Goal: Information Seeking & Learning: Learn about a topic

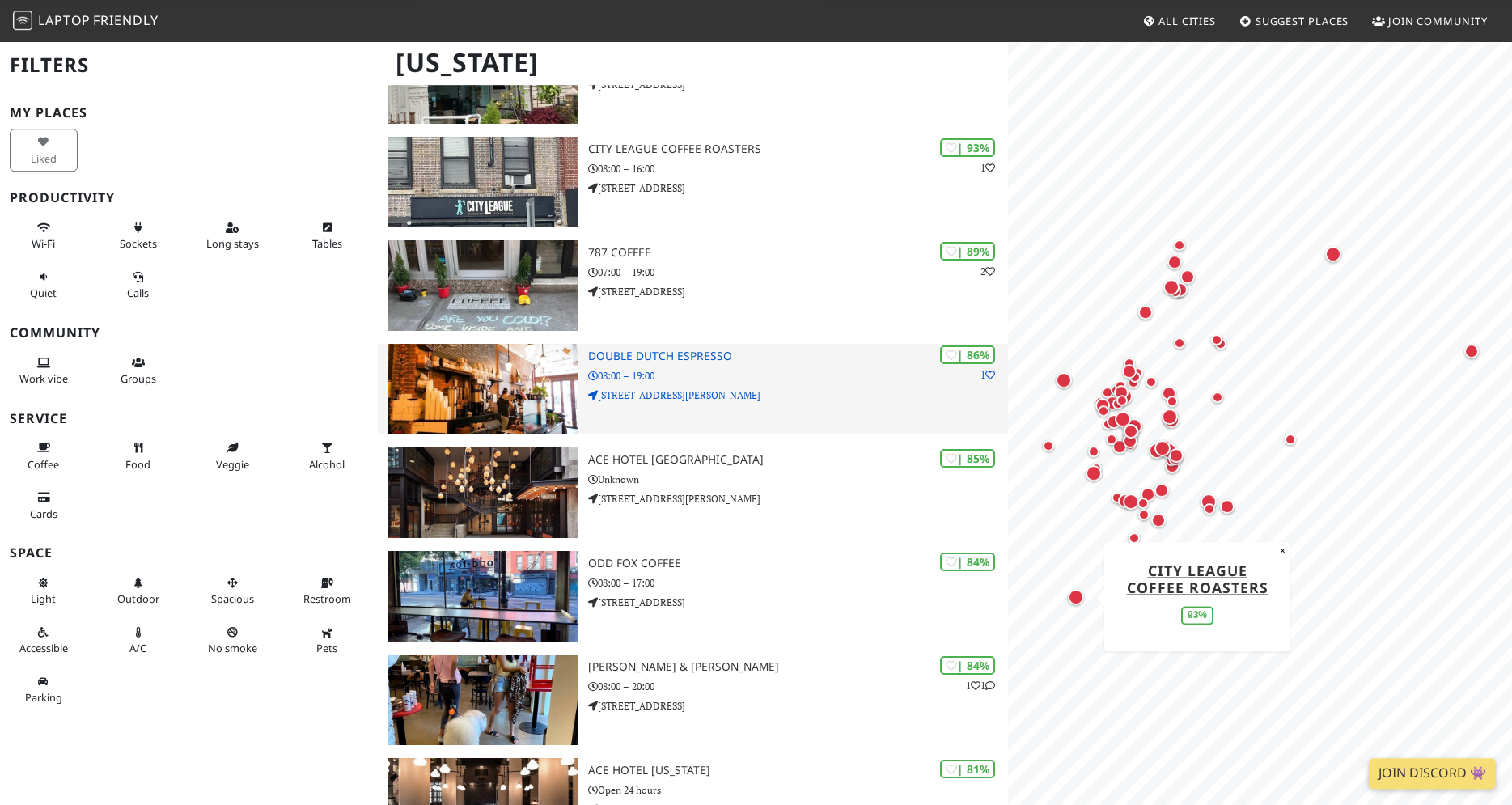
scroll to position [577, 0]
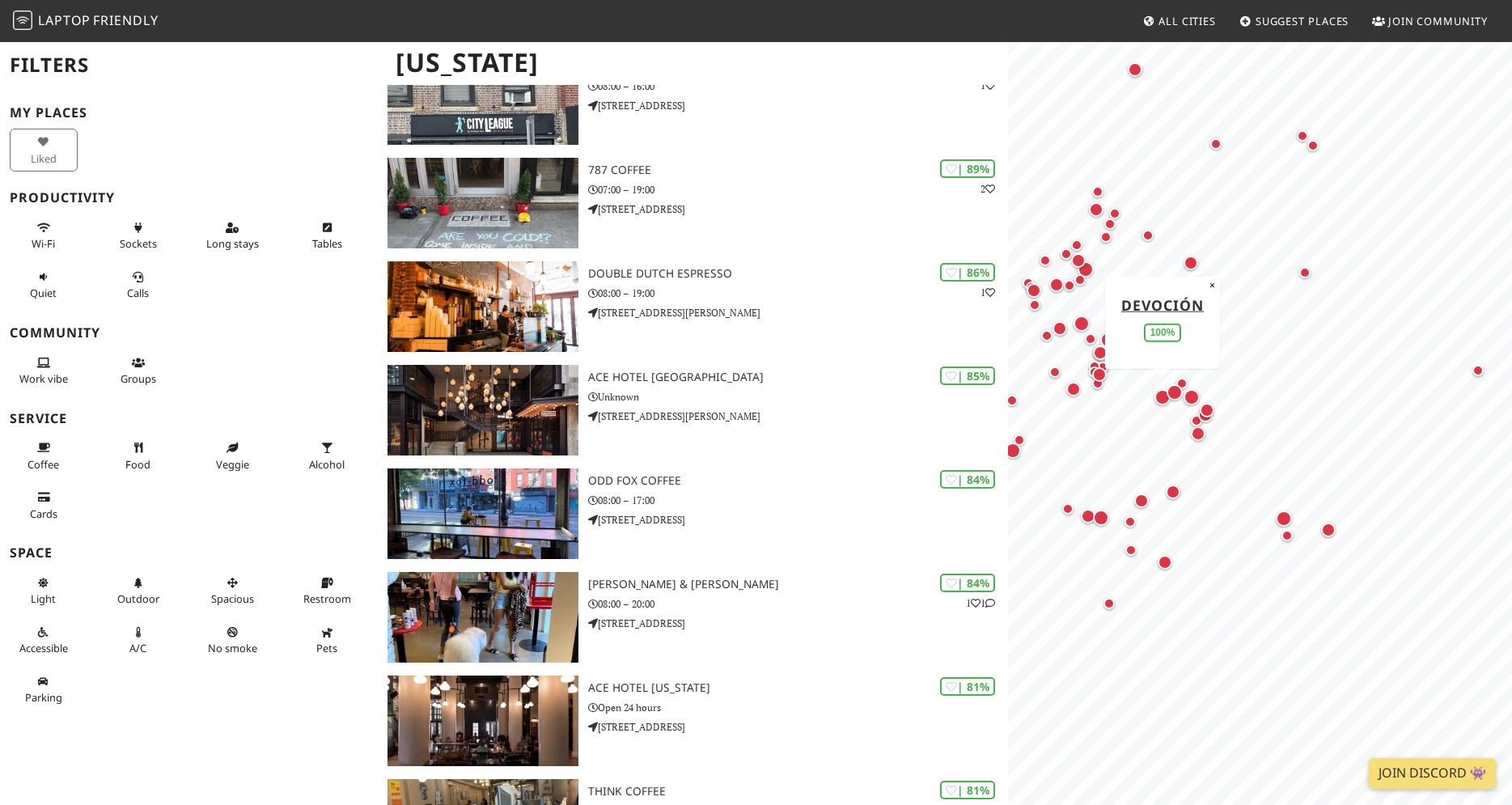
click at [1161, 399] on div "Map marker" at bounding box center [1163, 397] width 16 height 16
click at [1103, 517] on div "Map marker" at bounding box center [1101, 518] width 16 height 16
click at [1199, 283] on div "Map marker" at bounding box center [1197, 281] width 11 height 11
click at [1196, 315] on div "Map marker" at bounding box center [1193, 317] width 16 height 16
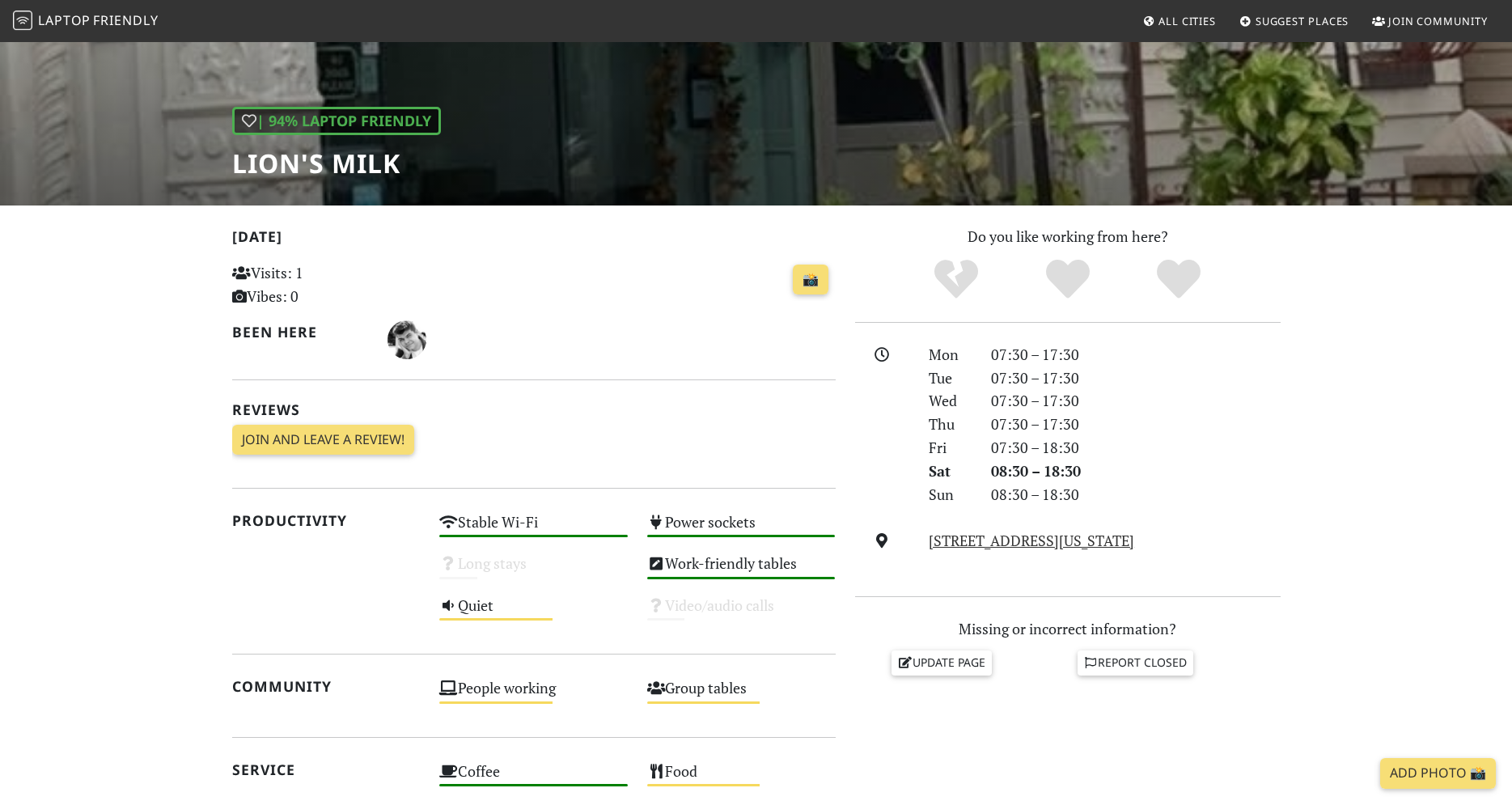
scroll to position [76, 0]
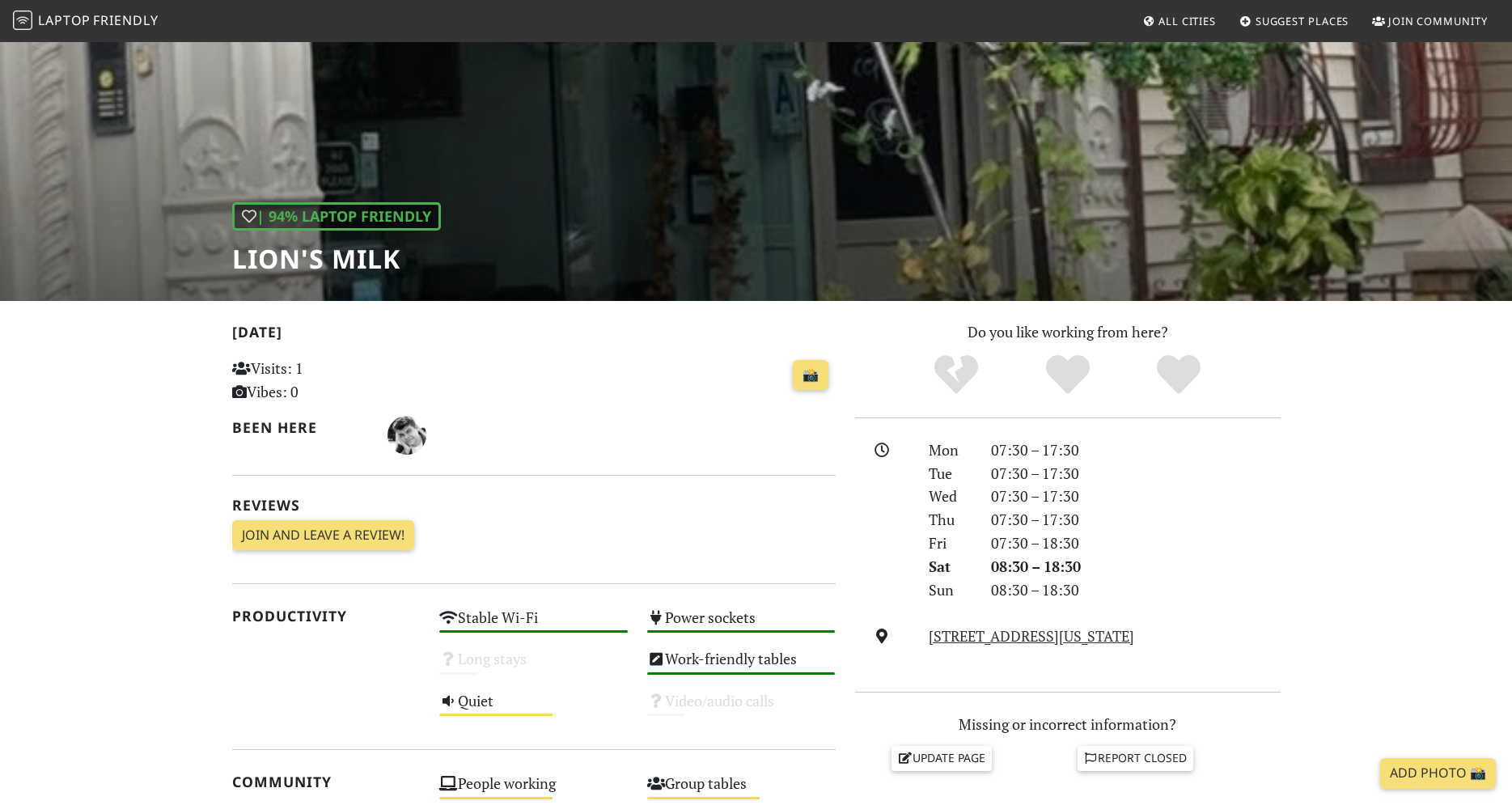
drag, startPoint x: 307, startPoint y: 391, endPoint x: 372, endPoint y: 400, distance: 65.6
click at [372, 400] on p "Visits: 1 Vibes: 0" at bounding box center [327, 380] width 189 height 47
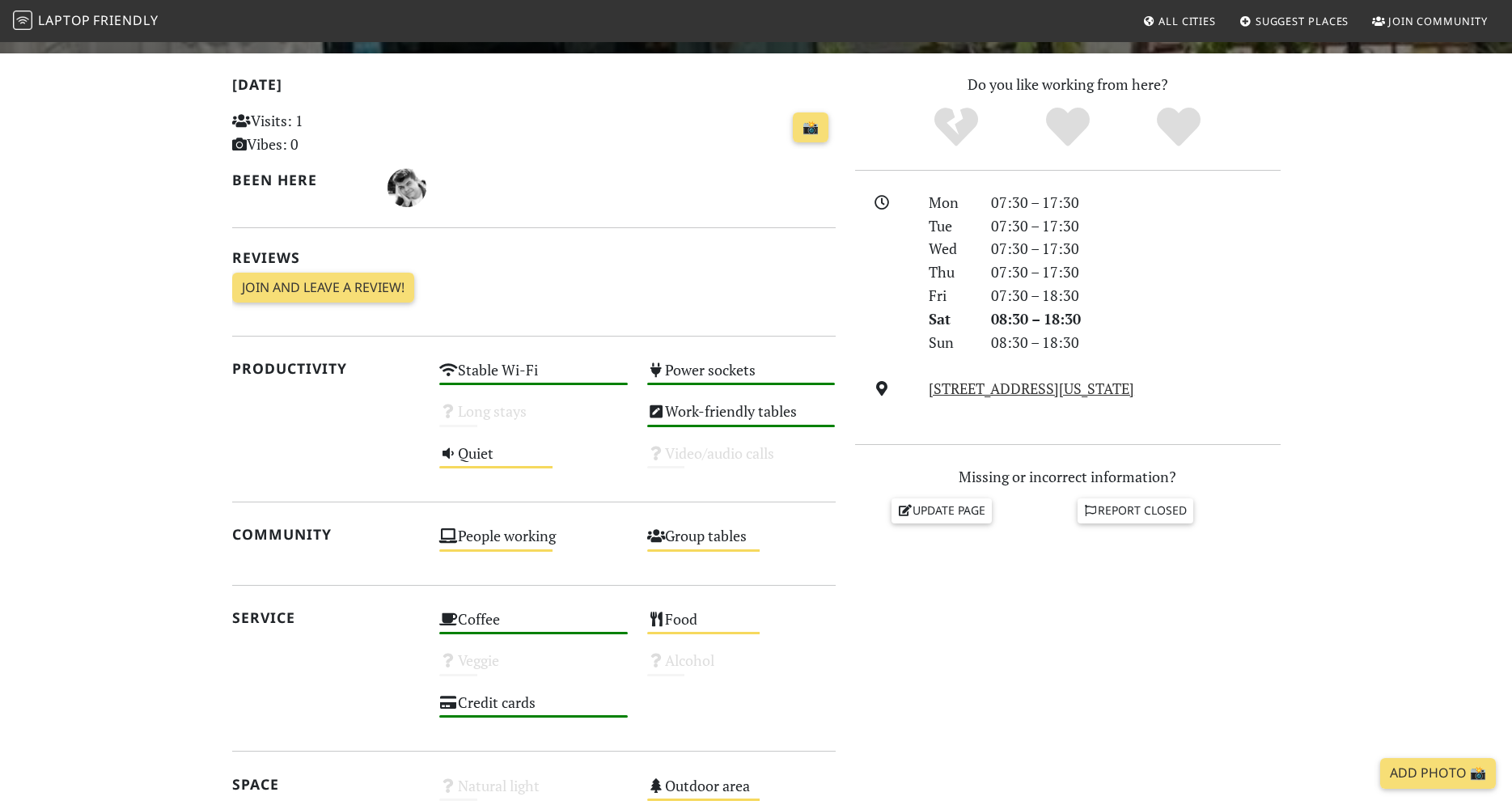
scroll to position [571, 0]
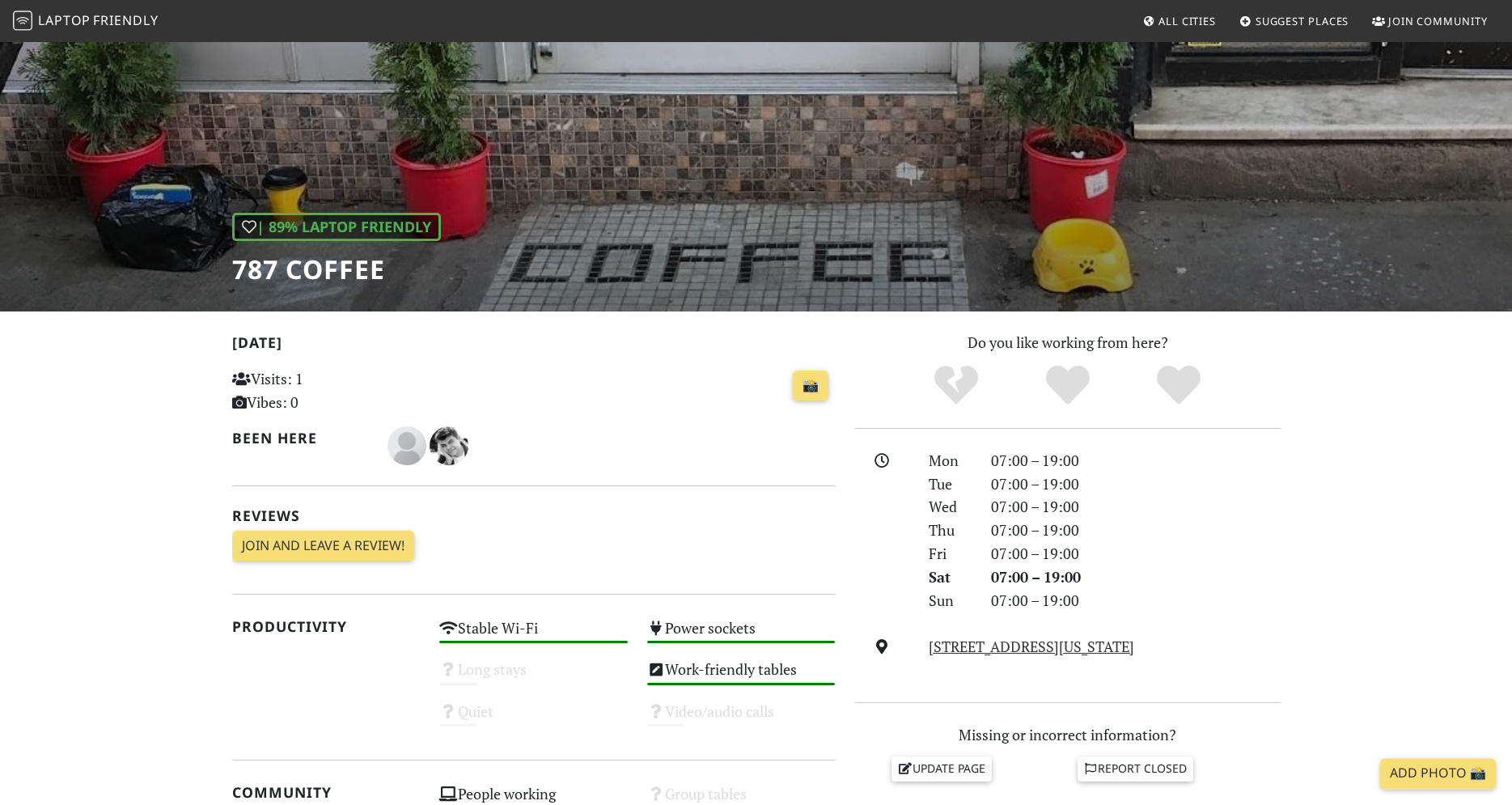
scroll to position [165, 0]
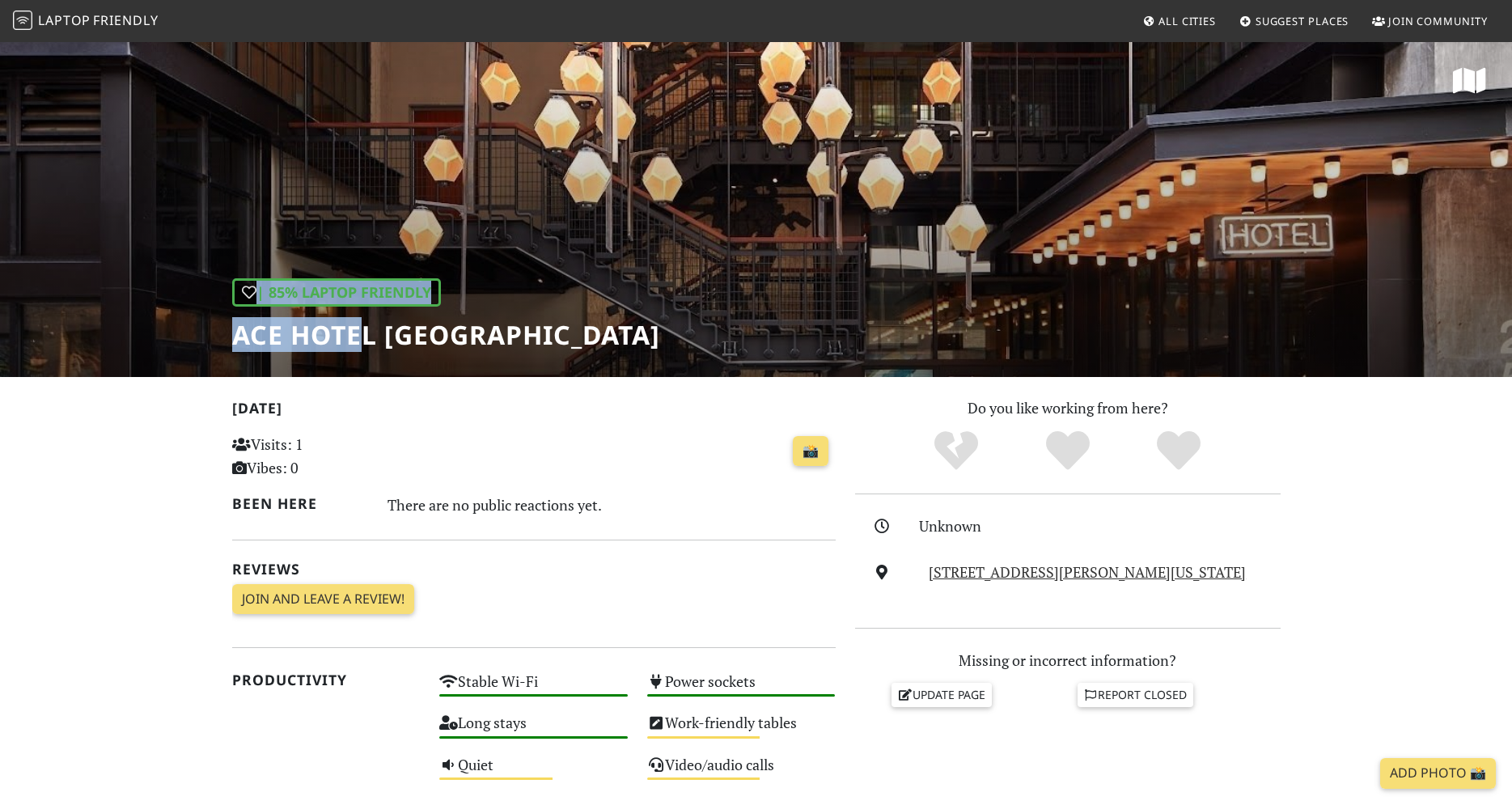
drag, startPoint x: 568, startPoint y: 330, endPoint x: 434, endPoint y: 344, distance: 134.7
click at [359, 339] on div "| 85% Laptop Friendly Ace Hotel [GEOGRAPHIC_DATA]" at bounding box center [756, 209] width 1512 height 336
click at [522, 344] on h1 "Ace Hotel [GEOGRAPHIC_DATA]" at bounding box center [446, 335] width 428 height 31
drag, startPoint x: 550, startPoint y: 338, endPoint x: 423, endPoint y: 334, distance: 127.1
click at [423, 334] on div "| 85% Laptop Friendly Ace Hotel Brooklyn" at bounding box center [756, 209] width 1512 height 336
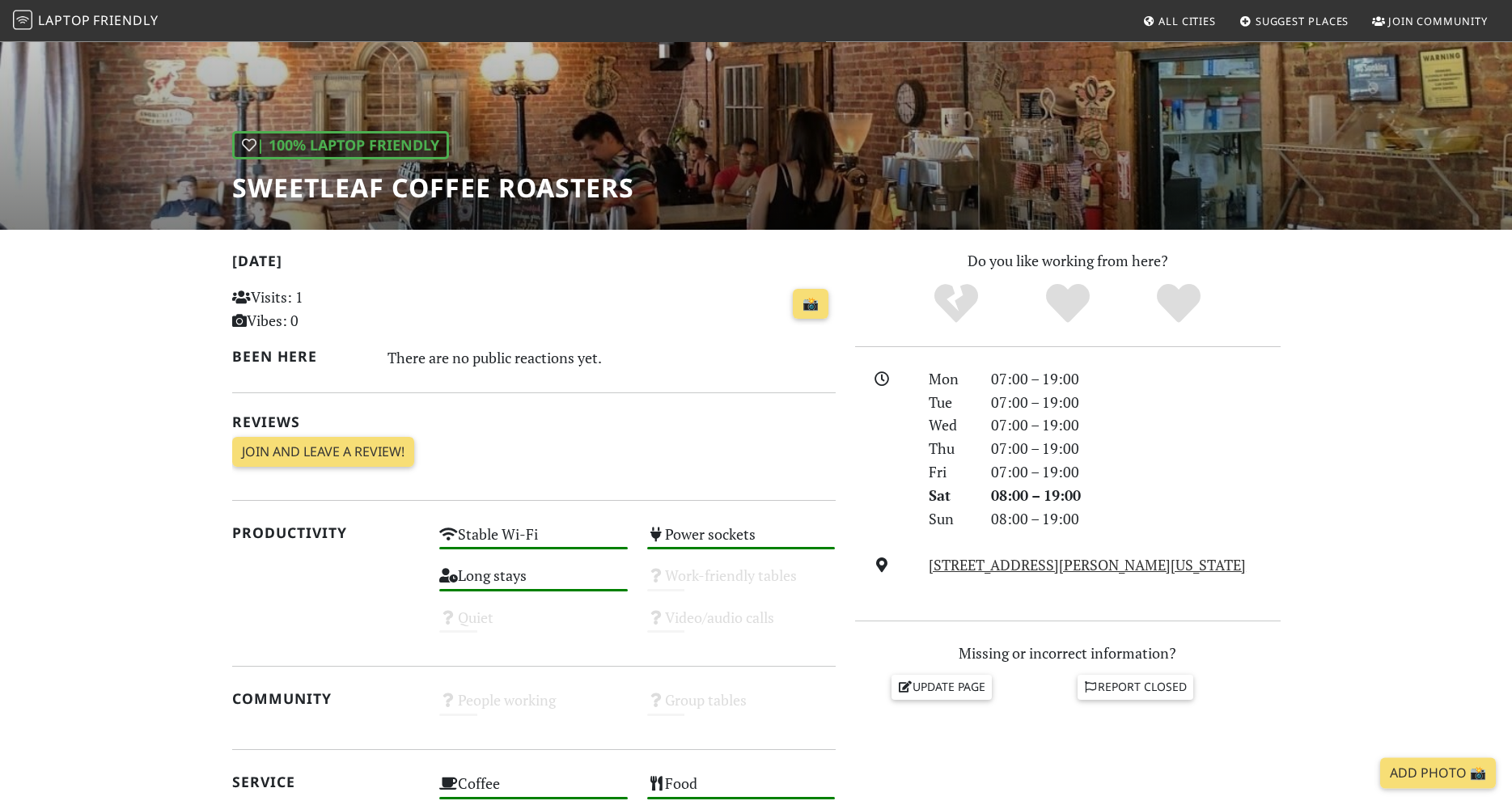
scroll to position [146, 0]
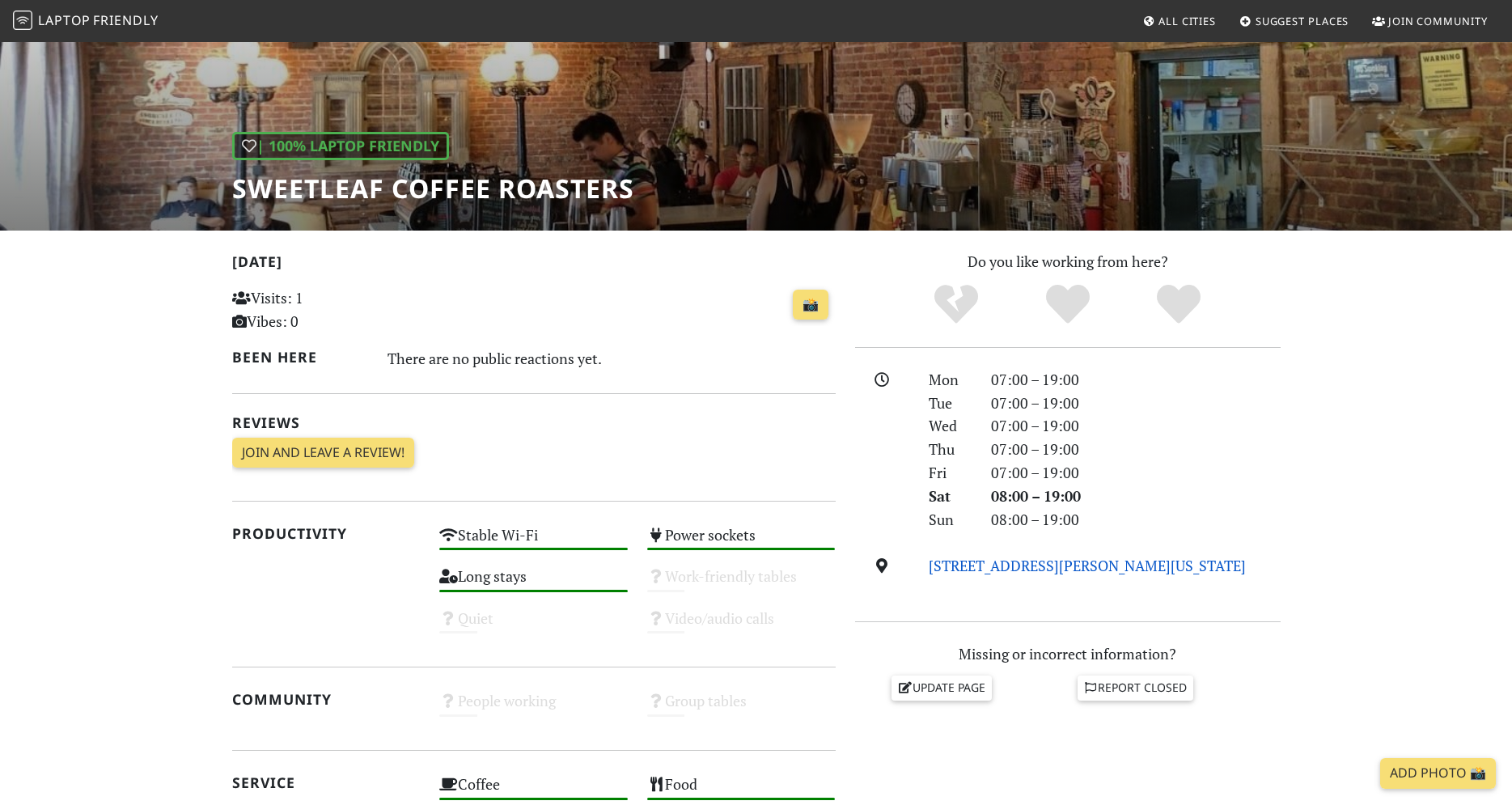
click at [1017, 569] on link "159 Freeman St, 11222, New York" at bounding box center [1088, 565] width 317 height 19
click at [132, 25] on span "Friendly" at bounding box center [125, 20] width 64 height 18
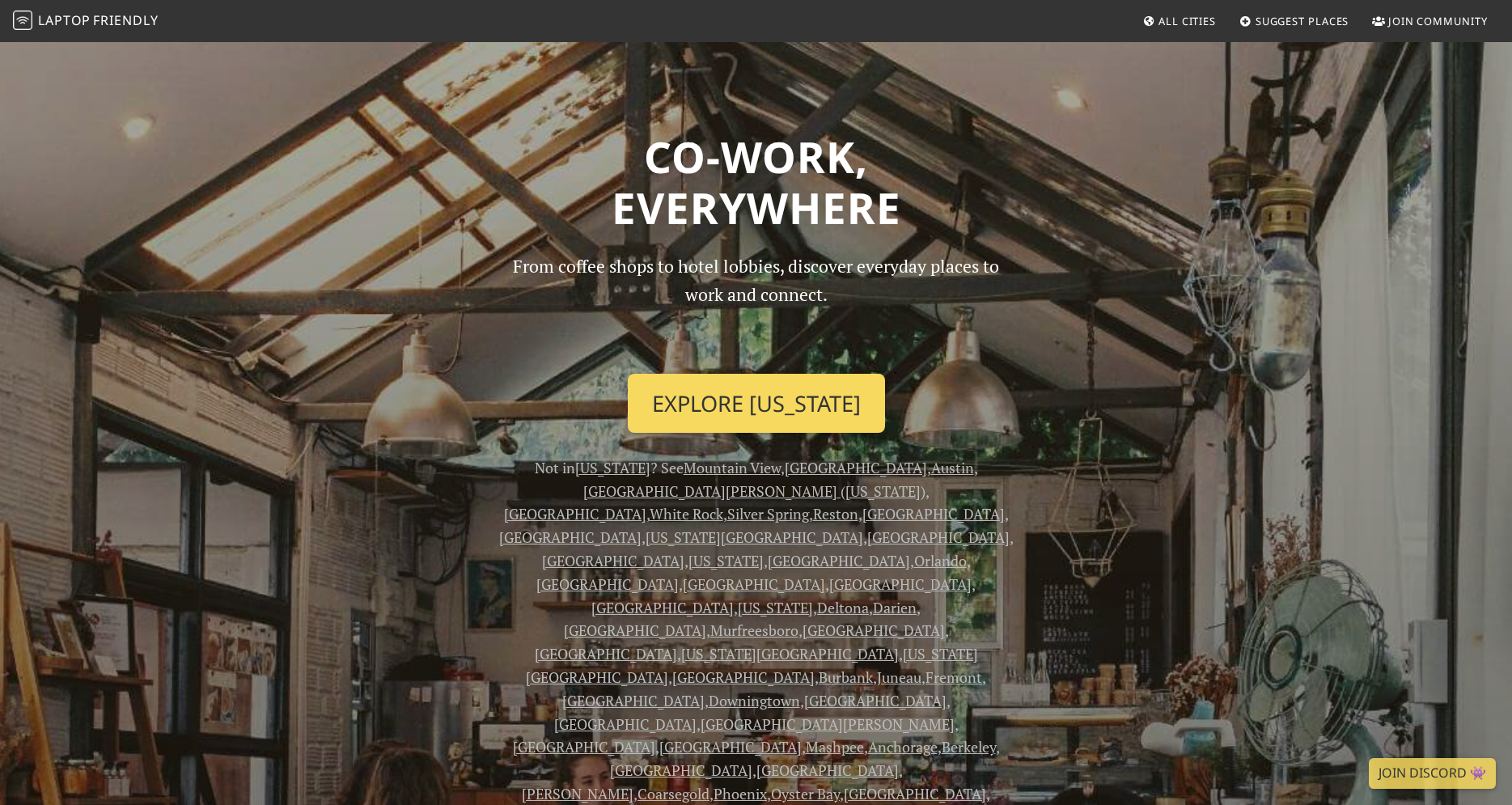
click at [752, 407] on link "Explore New York" at bounding box center [756, 403] width 258 height 60
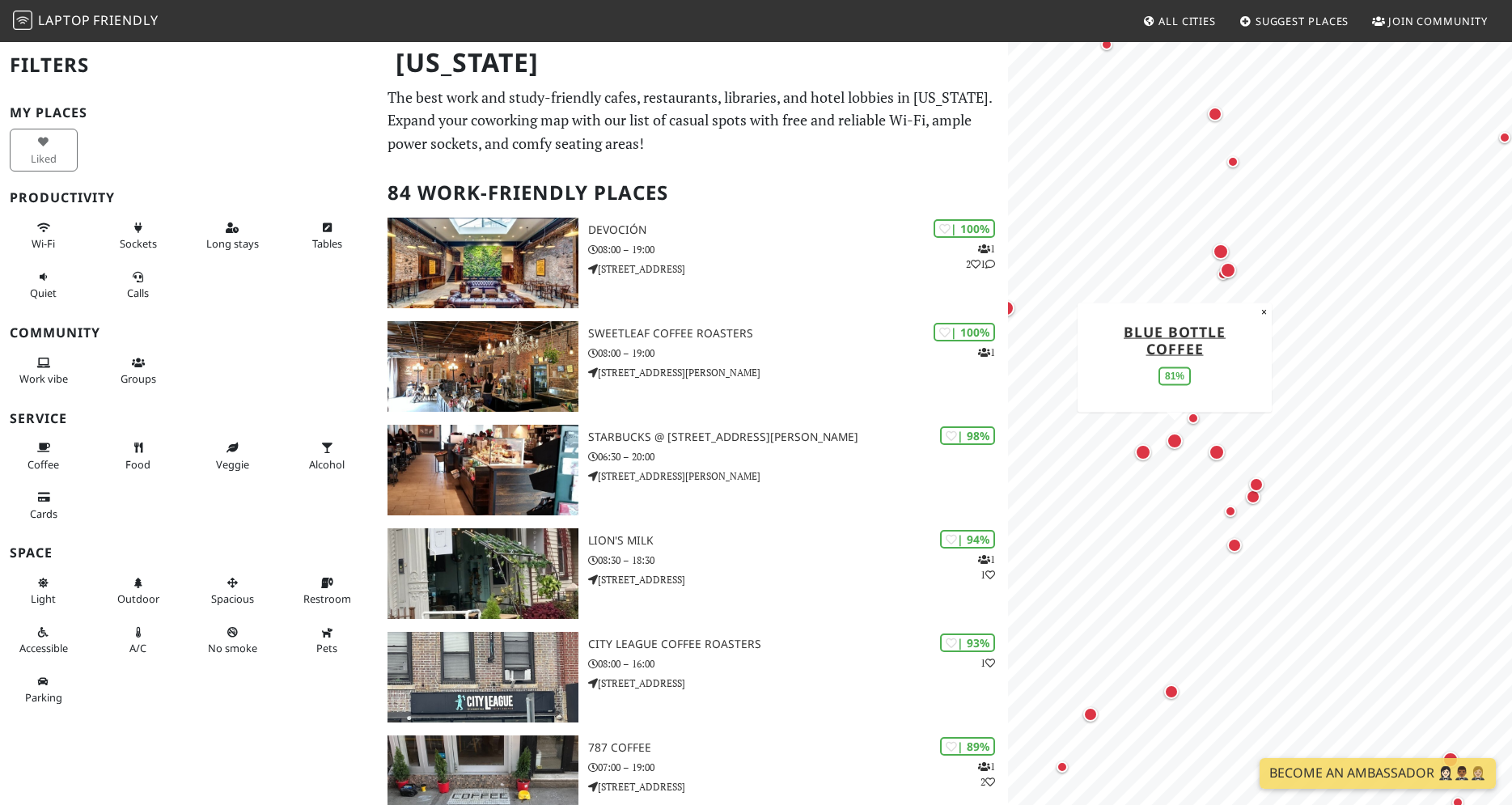
click at [1175, 441] on div "Map marker" at bounding box center [1175, 441] width 16 height 16
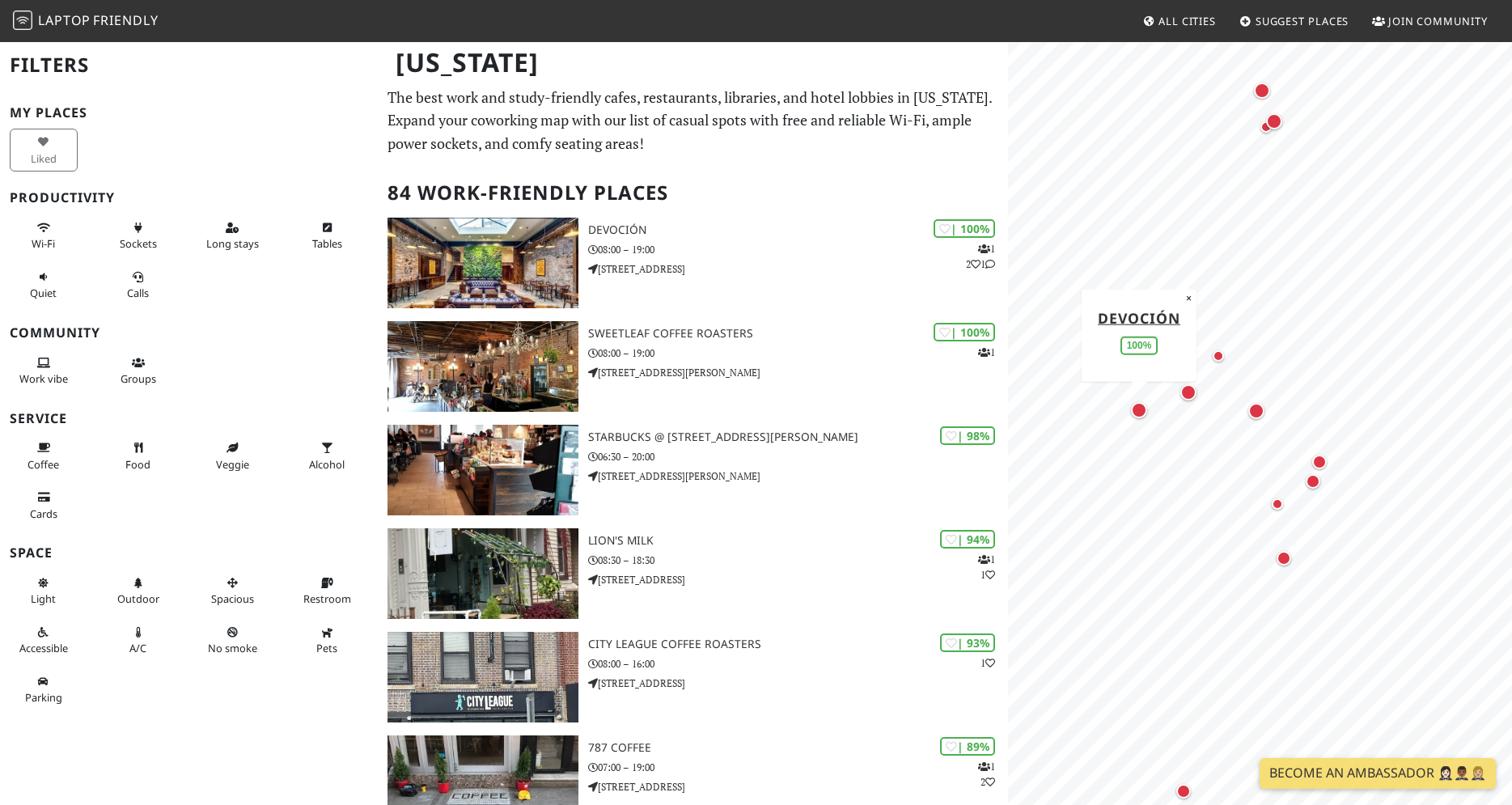
click at [1137, 413] on div "Map marker" at bounding box center [1139, 410] width 16 height 16
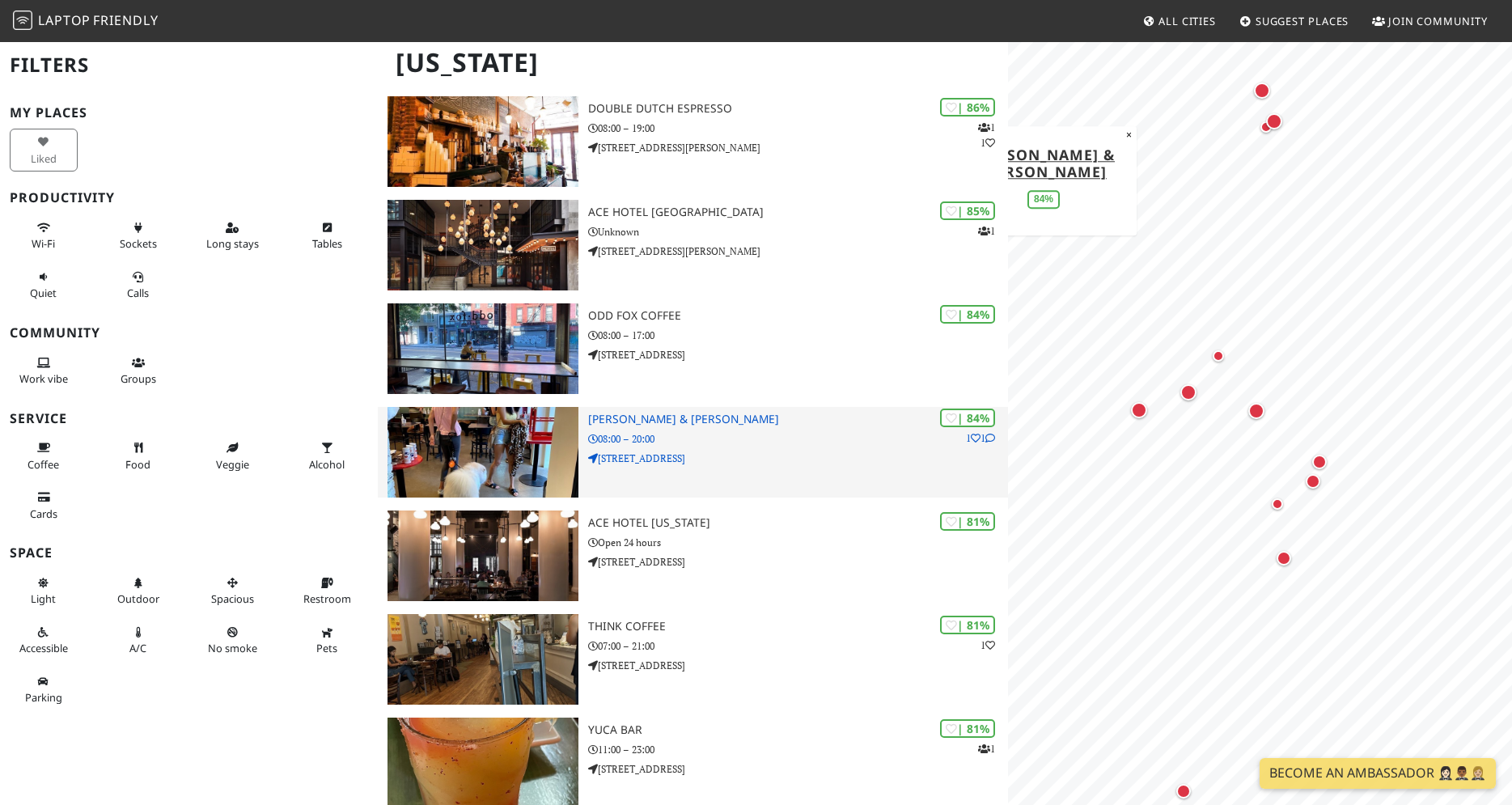
scroll to position [825, 0]
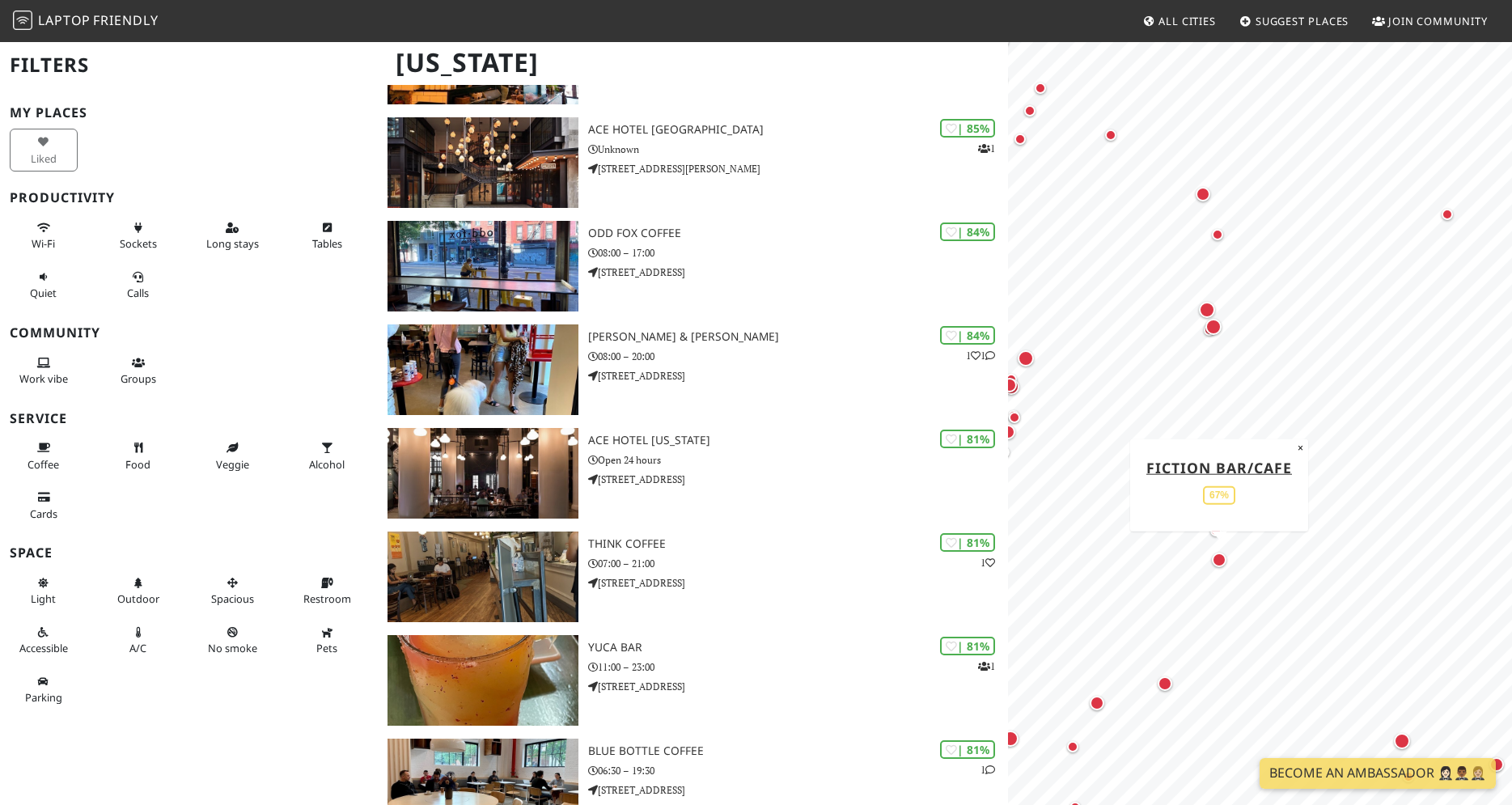
click at [1220, 566] on div "Map marker" at bounding box center [1219, 559] width 15 height 15
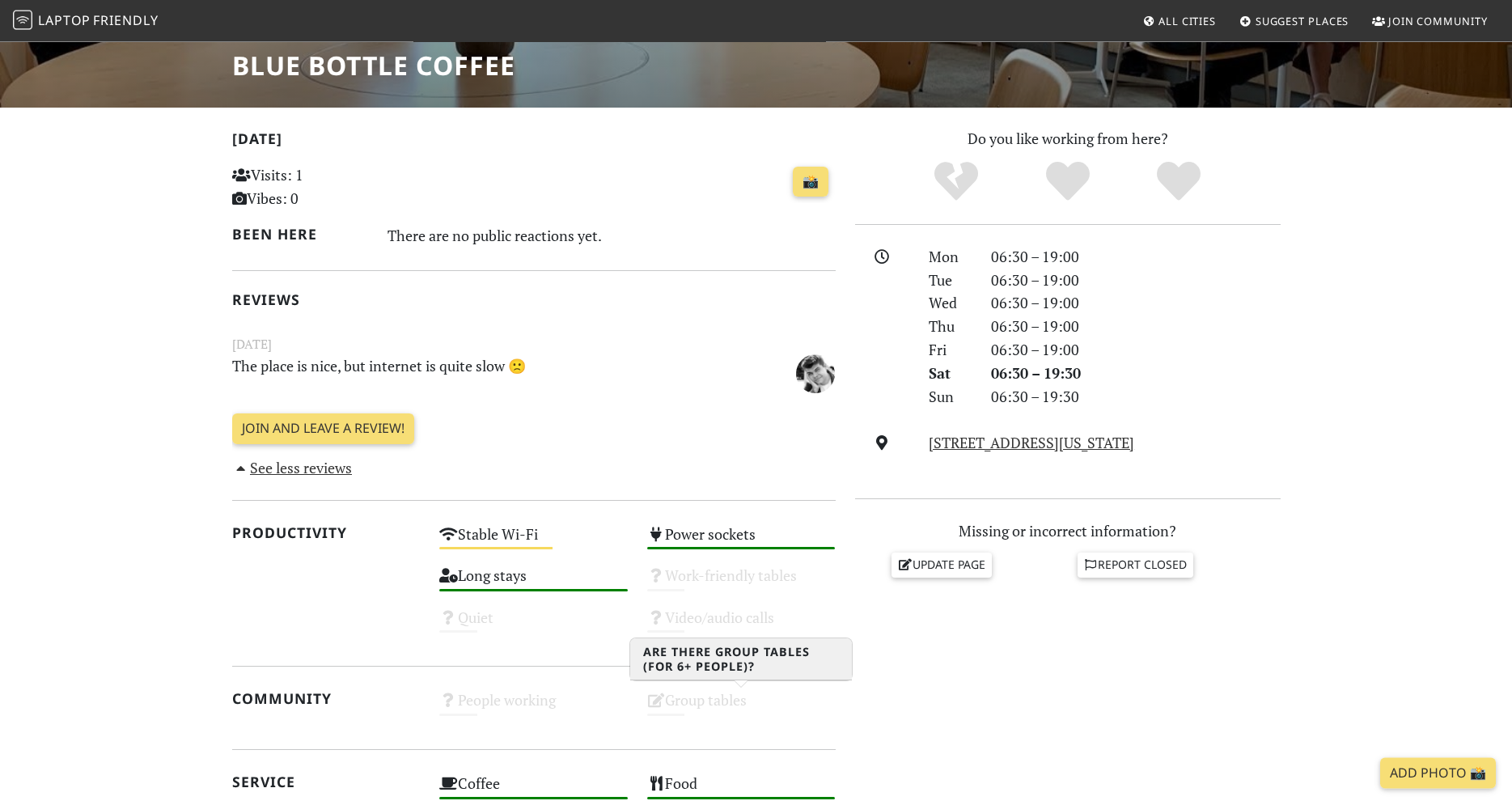
scroll to position [268, 0]
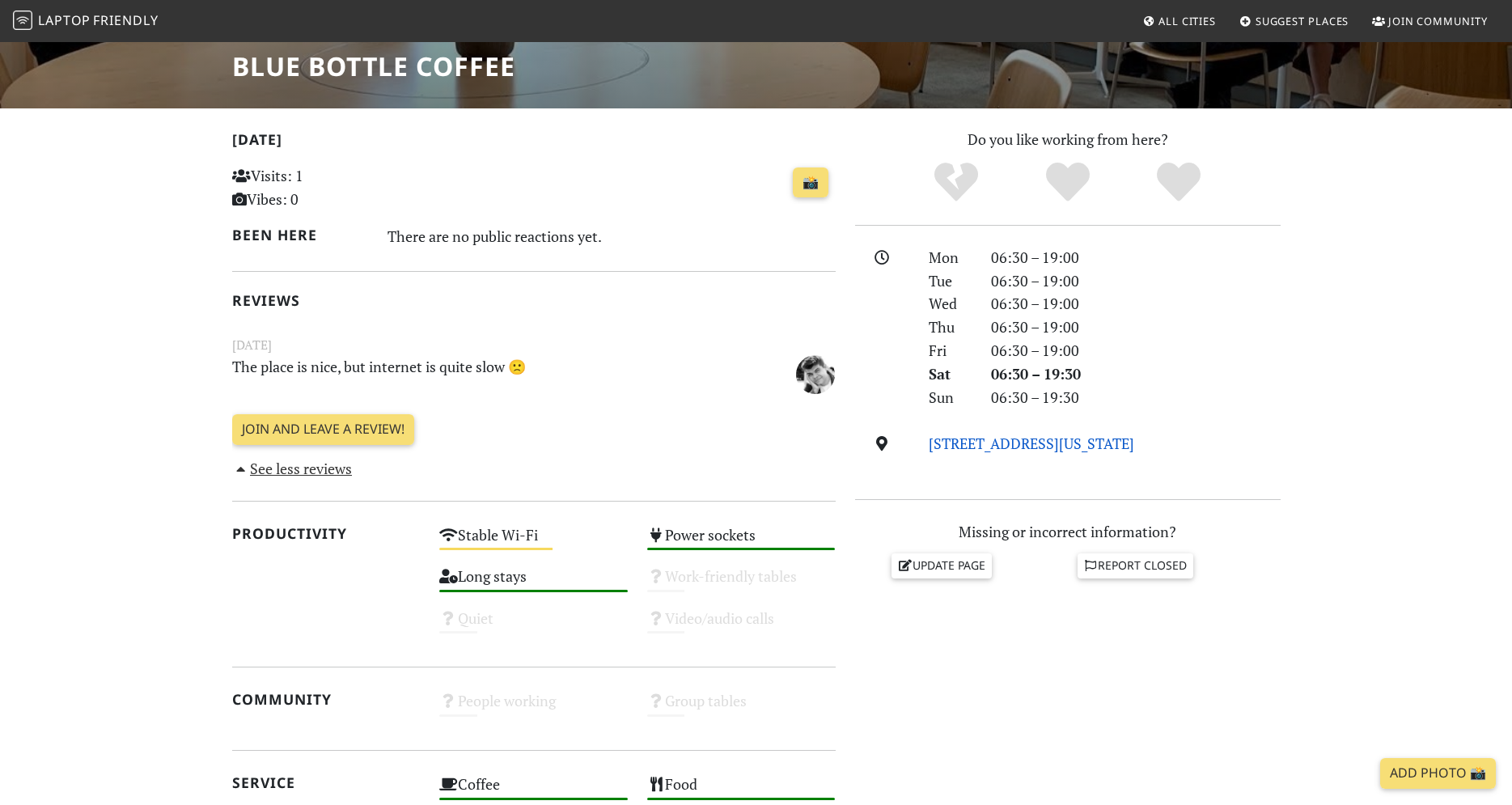
click at [980, 441] on link "[STREET_ADDRESS][US_STATE]" at bounding box center [1031, 442] width 206 height 19
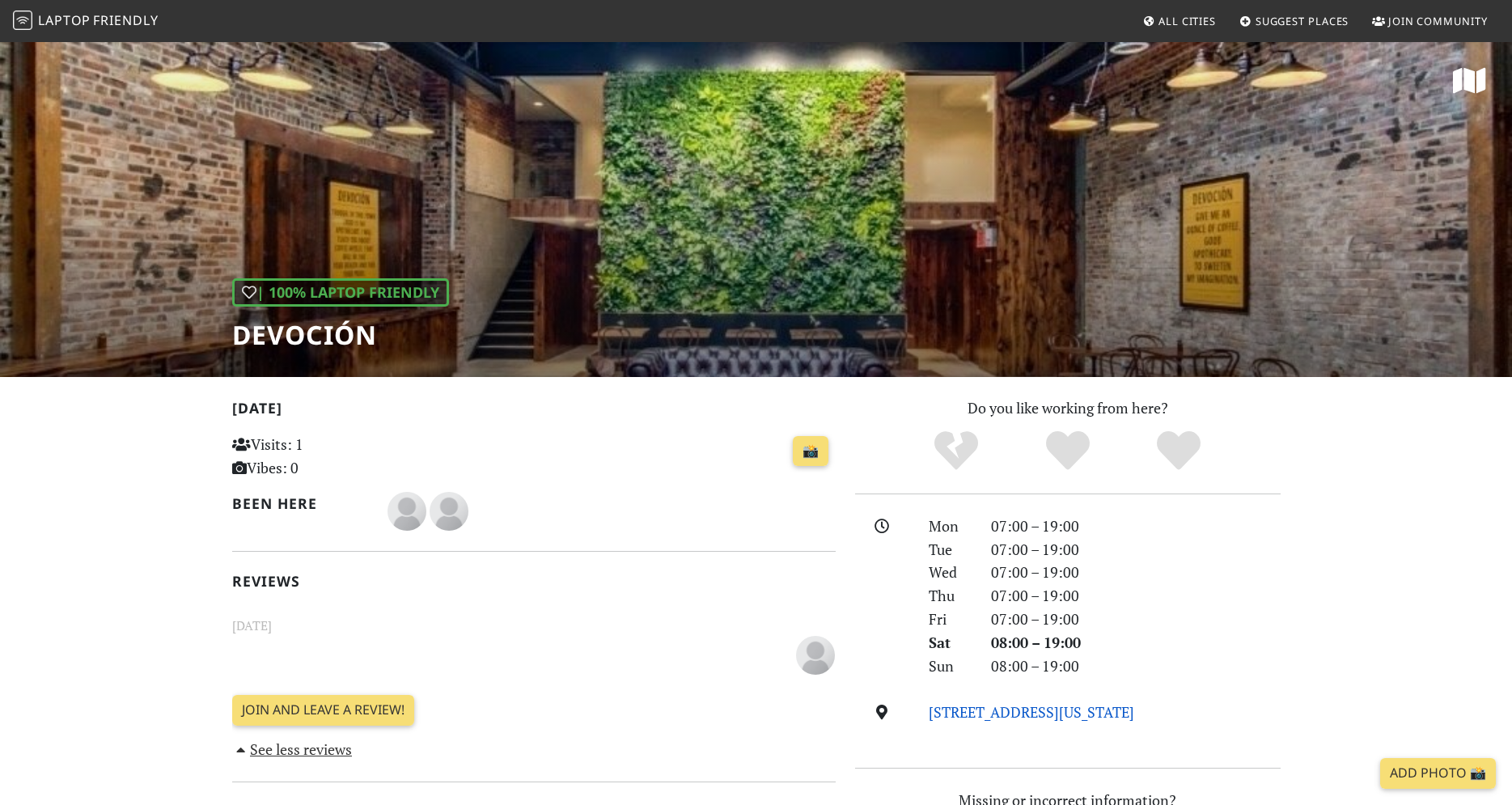
click at [1039, 705] on link "[STREET_ADDRESS][US_STATE]" at bounding box center [1031, 711] width 206 height 19
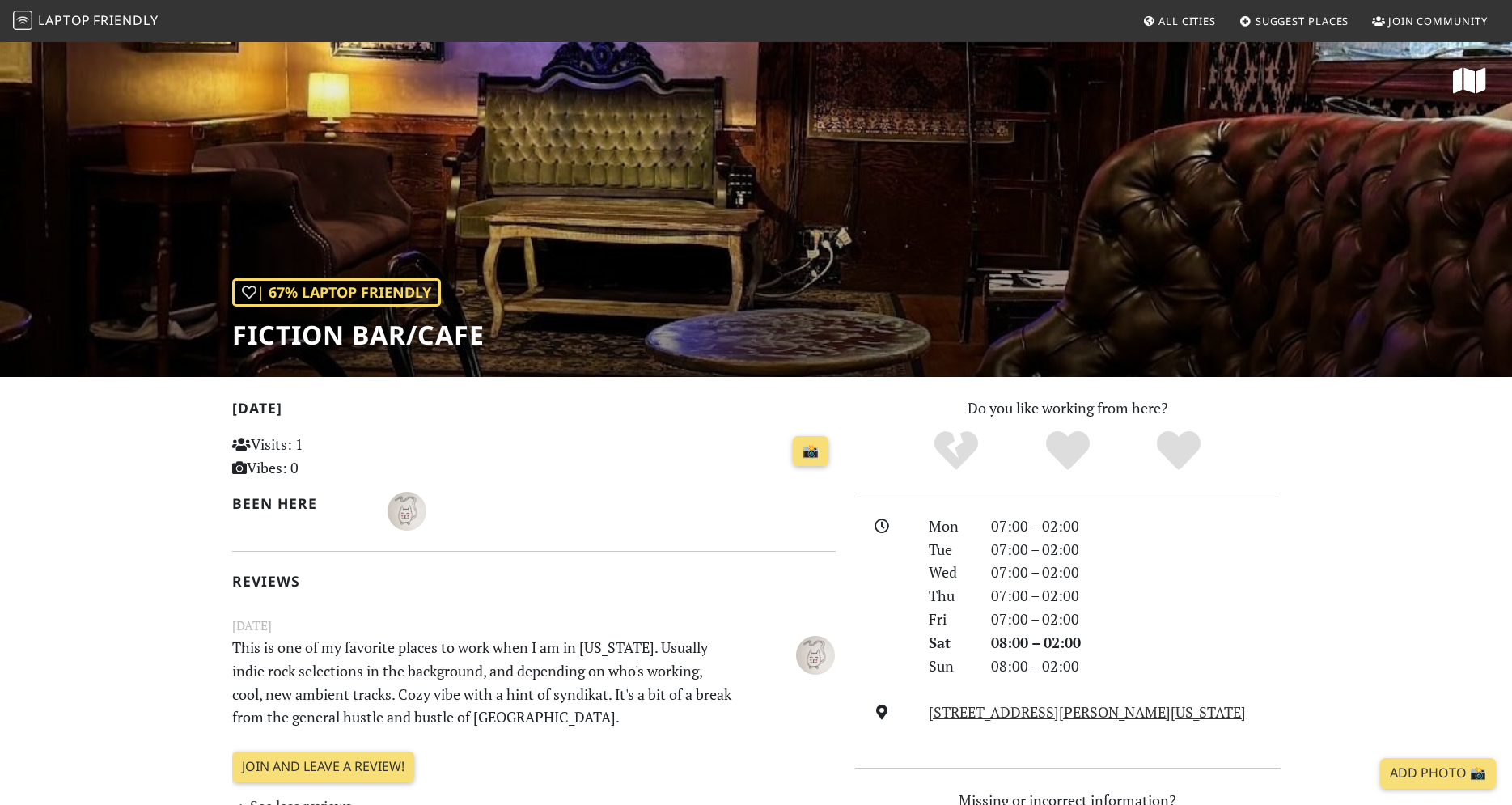
click at [89, 22] on span "Laptop" at bounding box center [64, 20] width 53 height 18
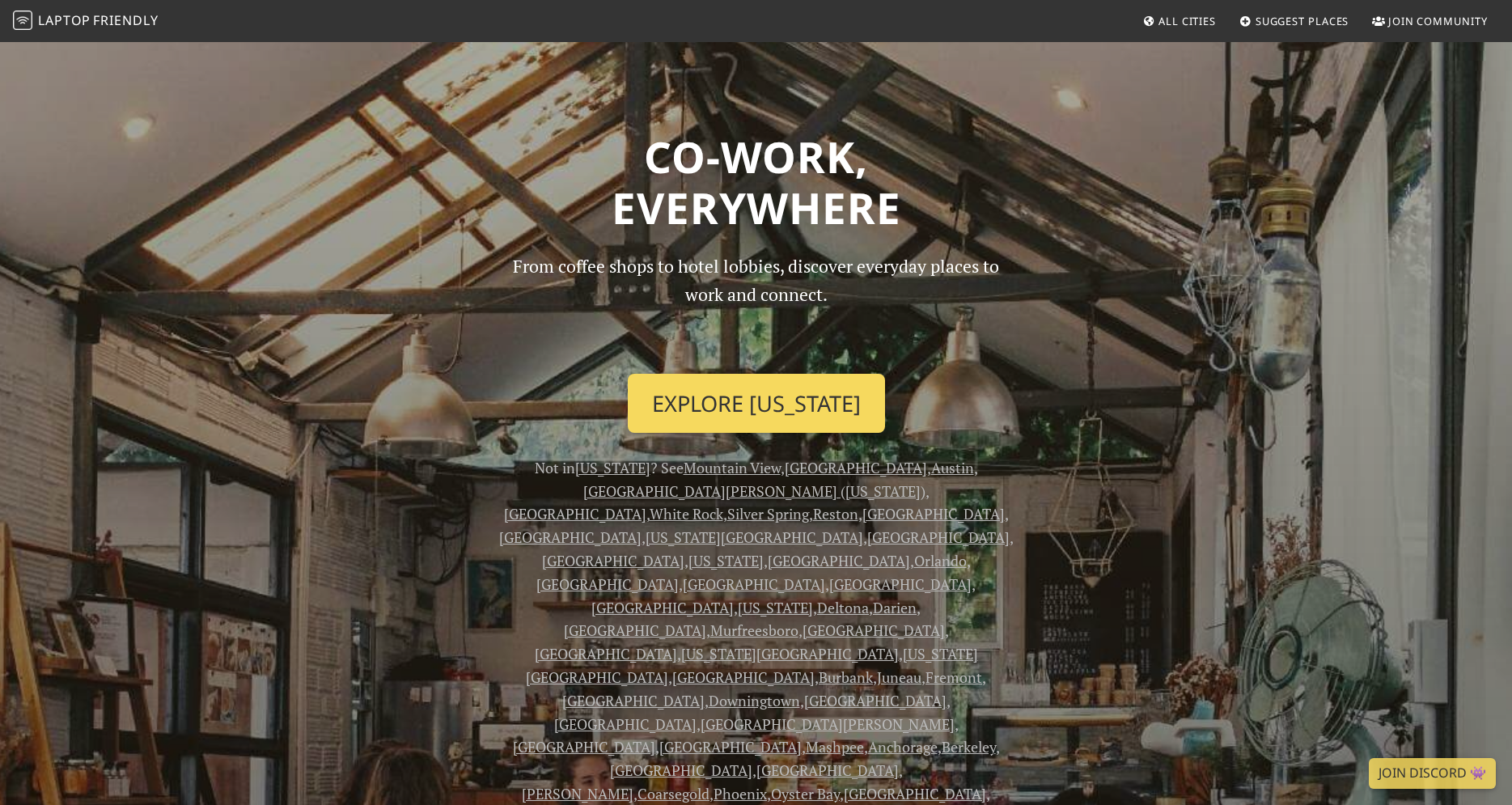
click at [791, 393] on link "Explore New York" at bounding box center [756, 403] width 258 height 60
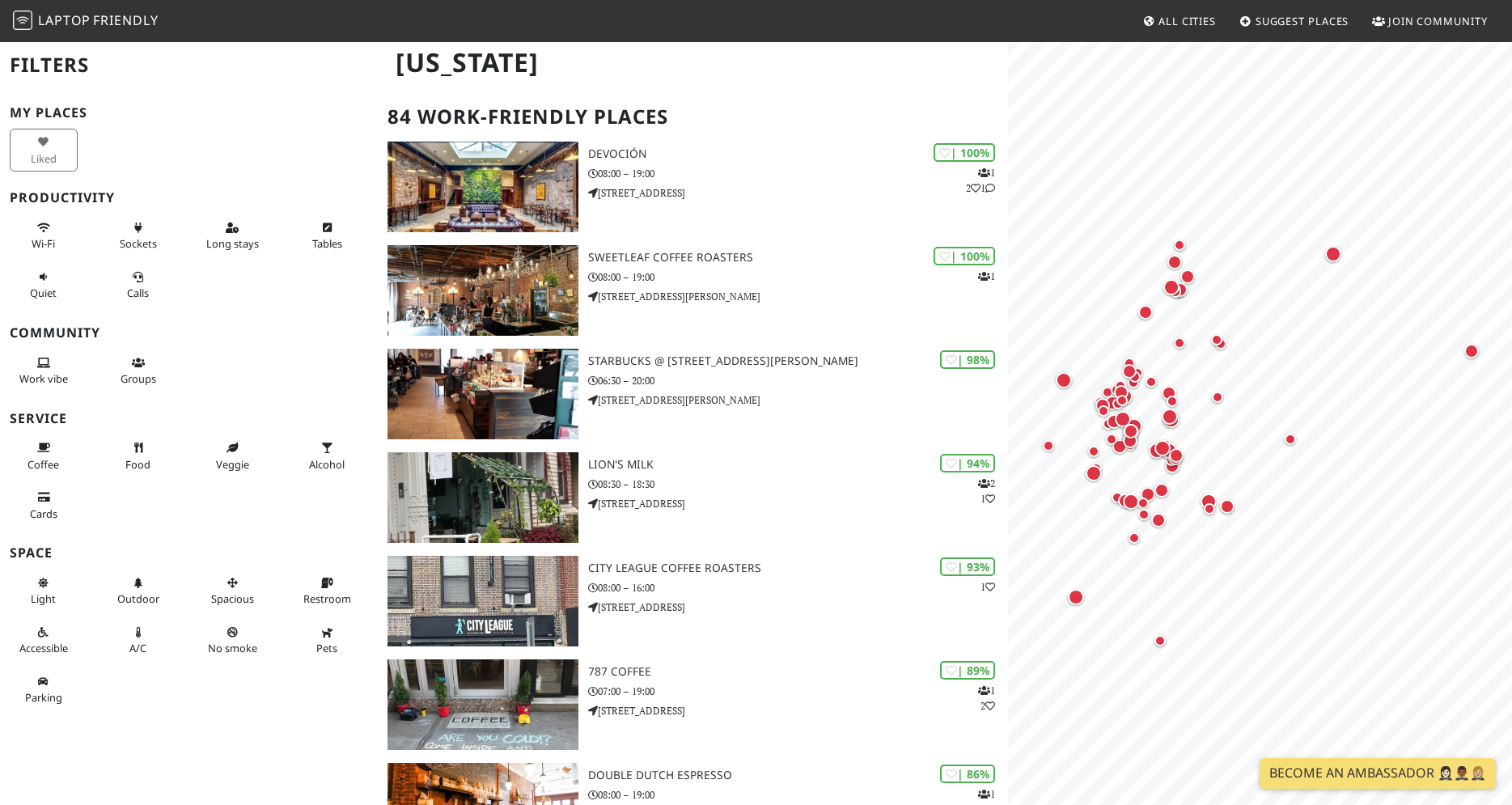
scroll to position [165, 0]
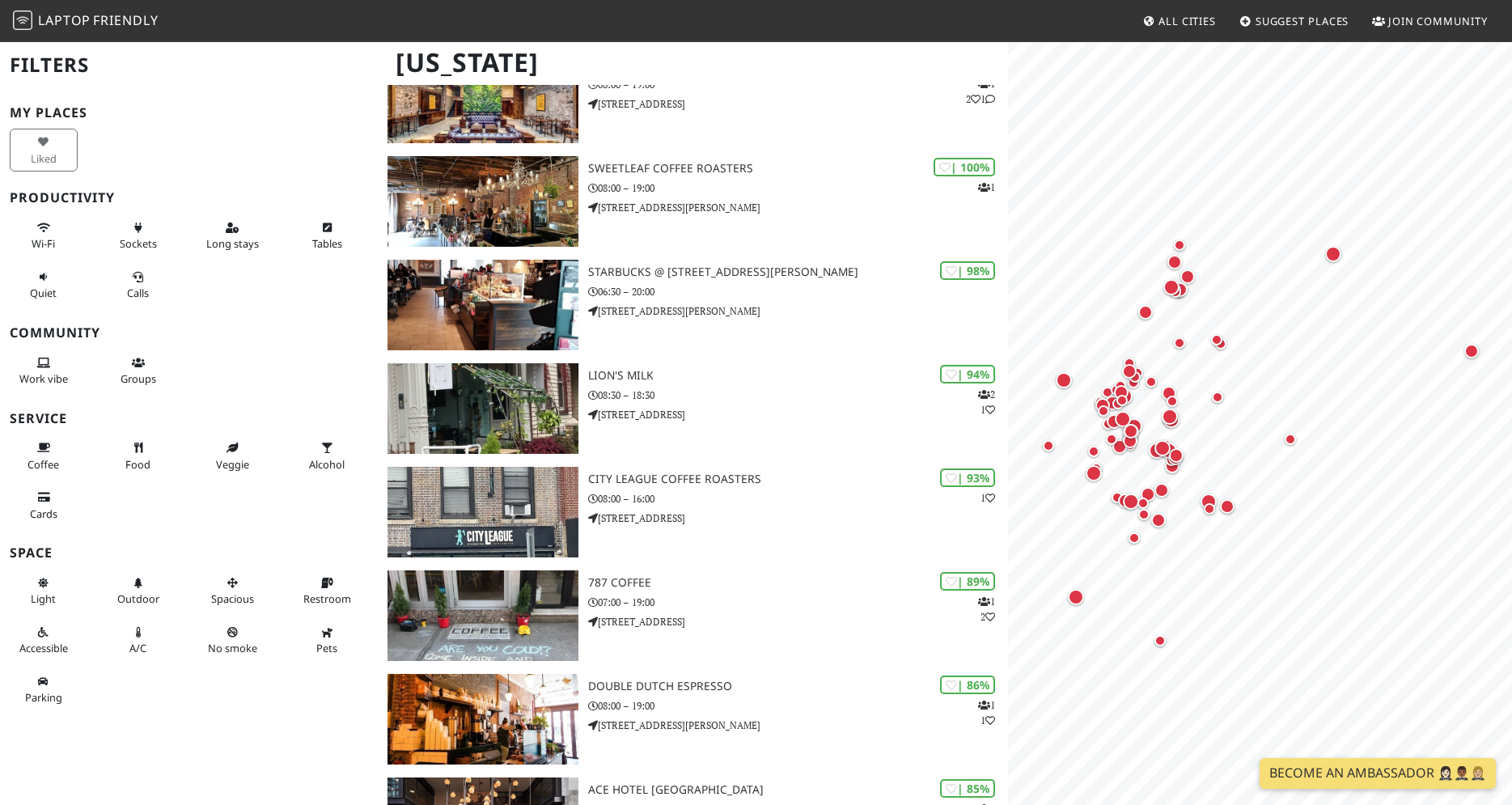
click at [271, 324] on div "My Places Liked Productivity Wi-Fi Sockets Long stays Tables Quiet Calls Commun…" at bounding box center [189, 410] width 358 height 609
click at [28, 224] on button "Wi-Fi" at bounding box center [44, 235] width 68 height 43
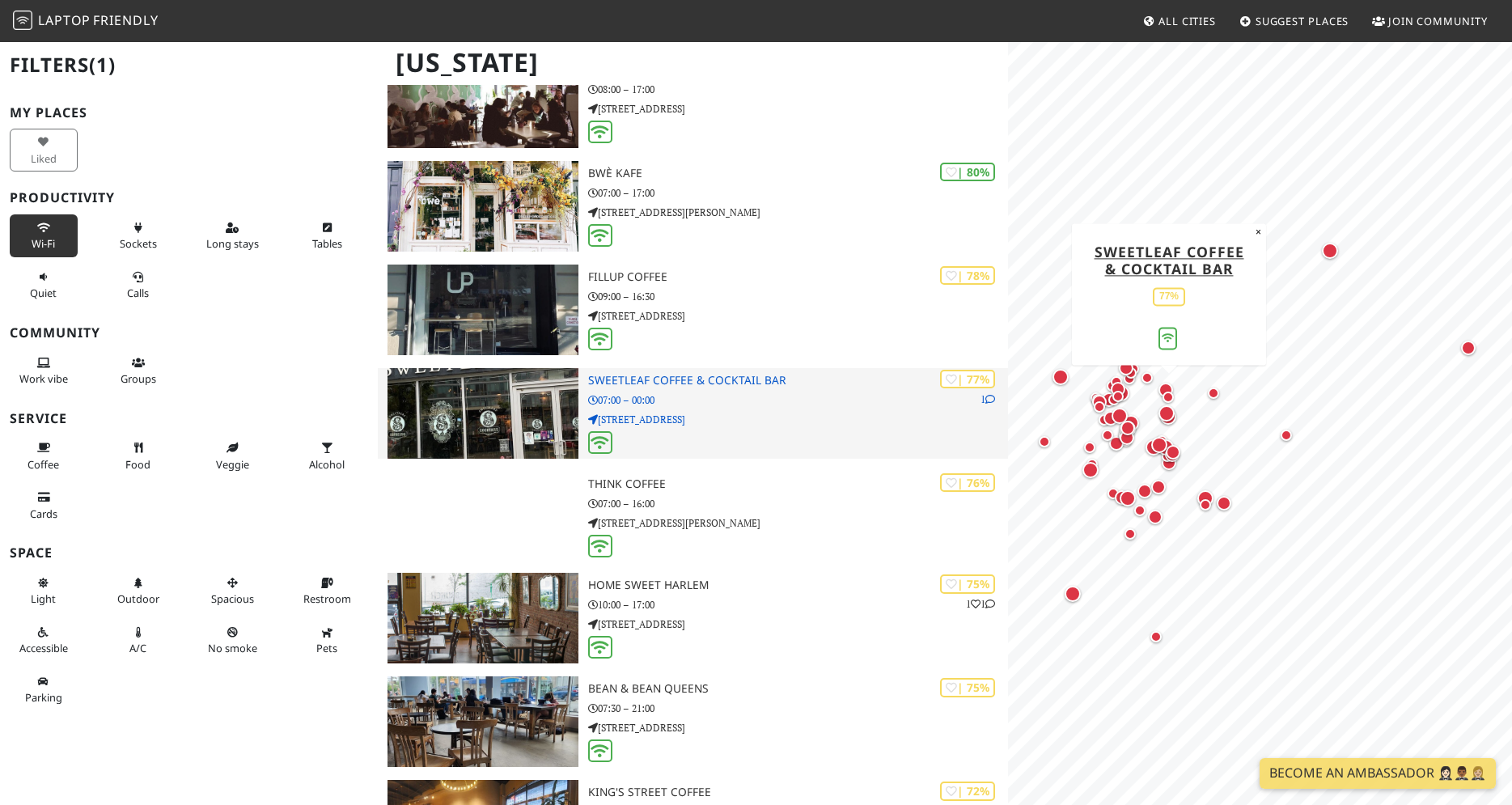
scroll to position [1485, 0]
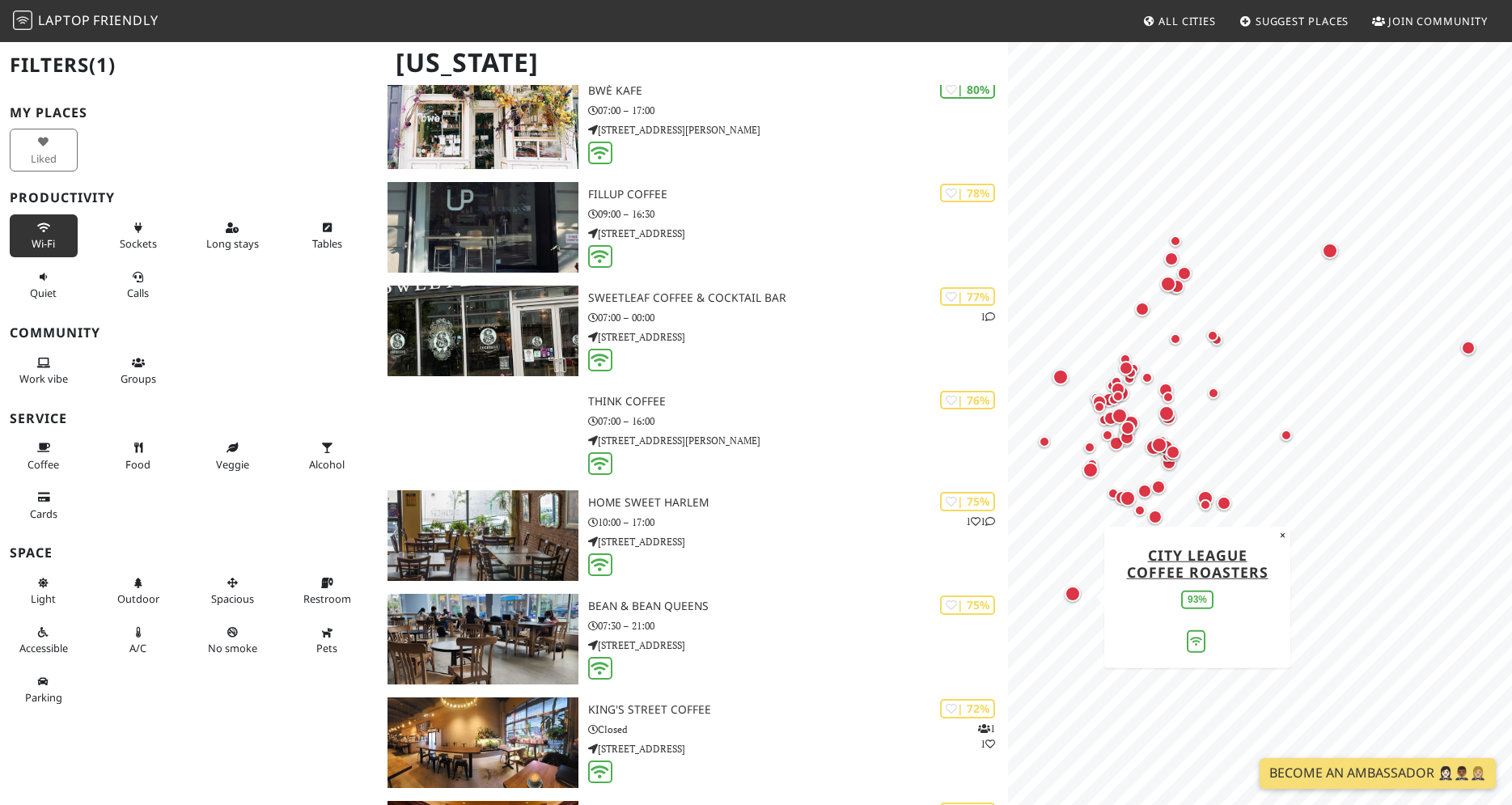
click at [1068, 600] on div "Map marker" at bounding box center [1073, 594] width 16 height 16
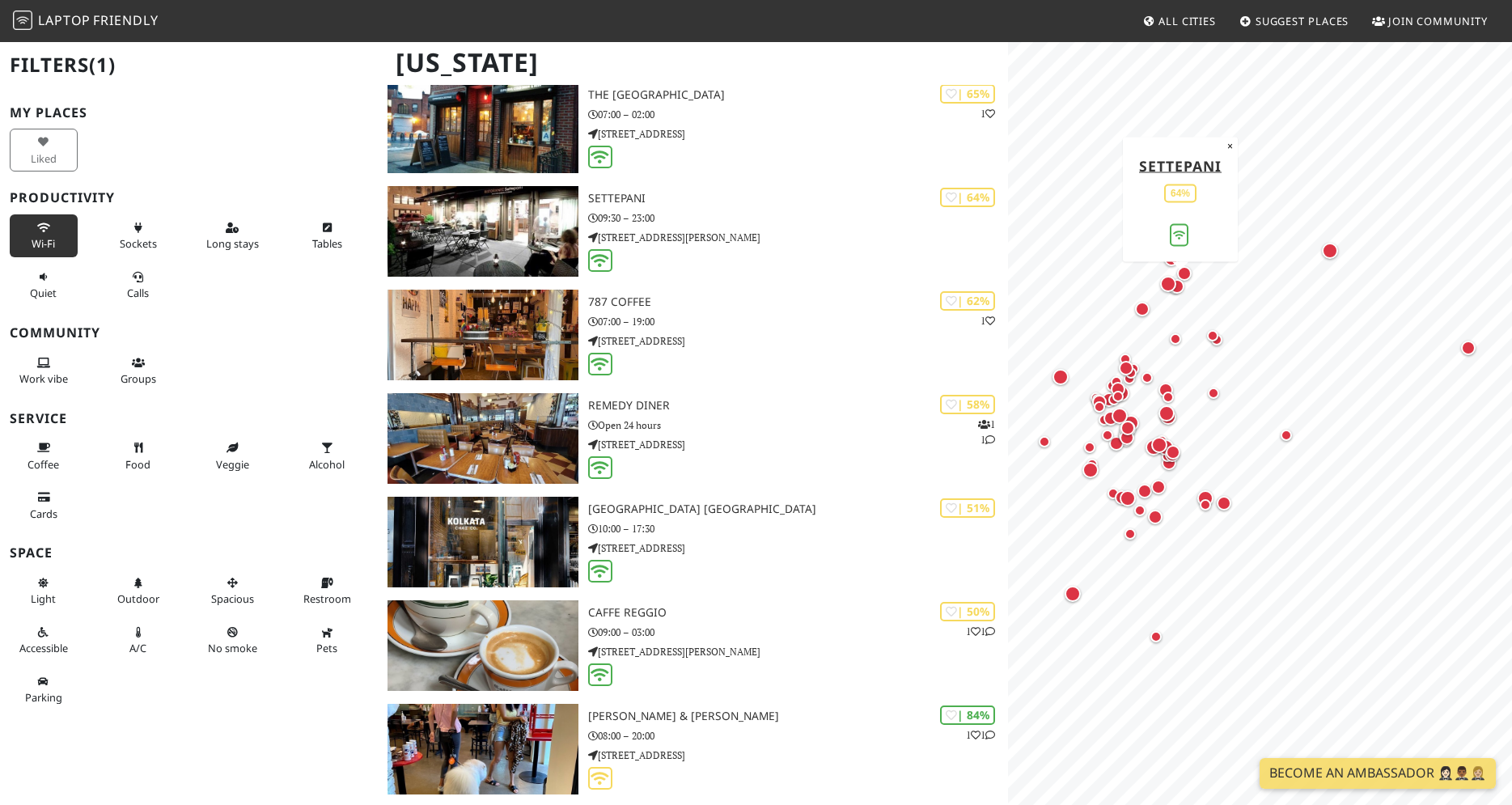
scroll to position [3382, 0]
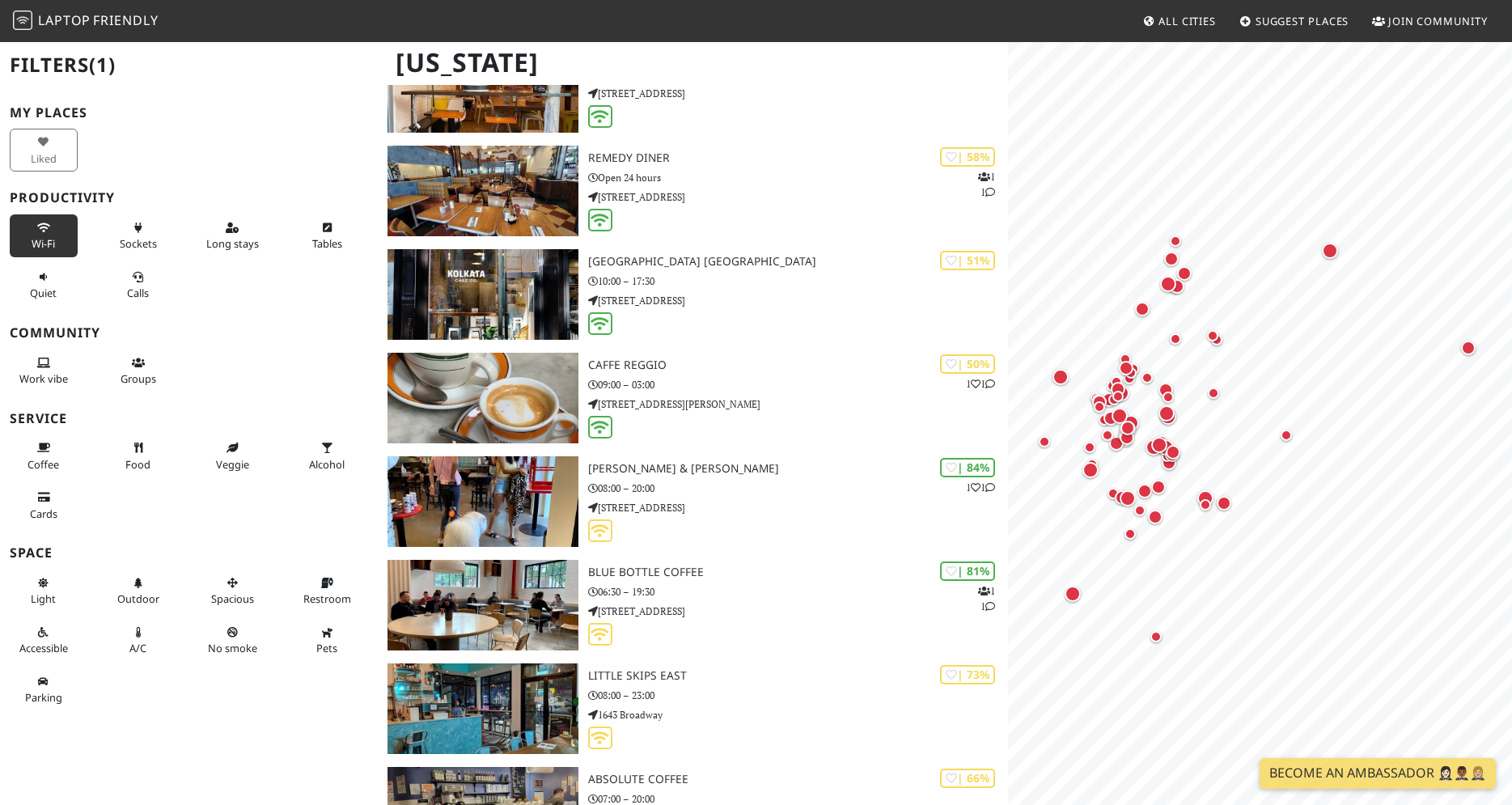
click at [63, 244] on button "Wi-Fi" at bounding box center [44, 235] width 68 height 43
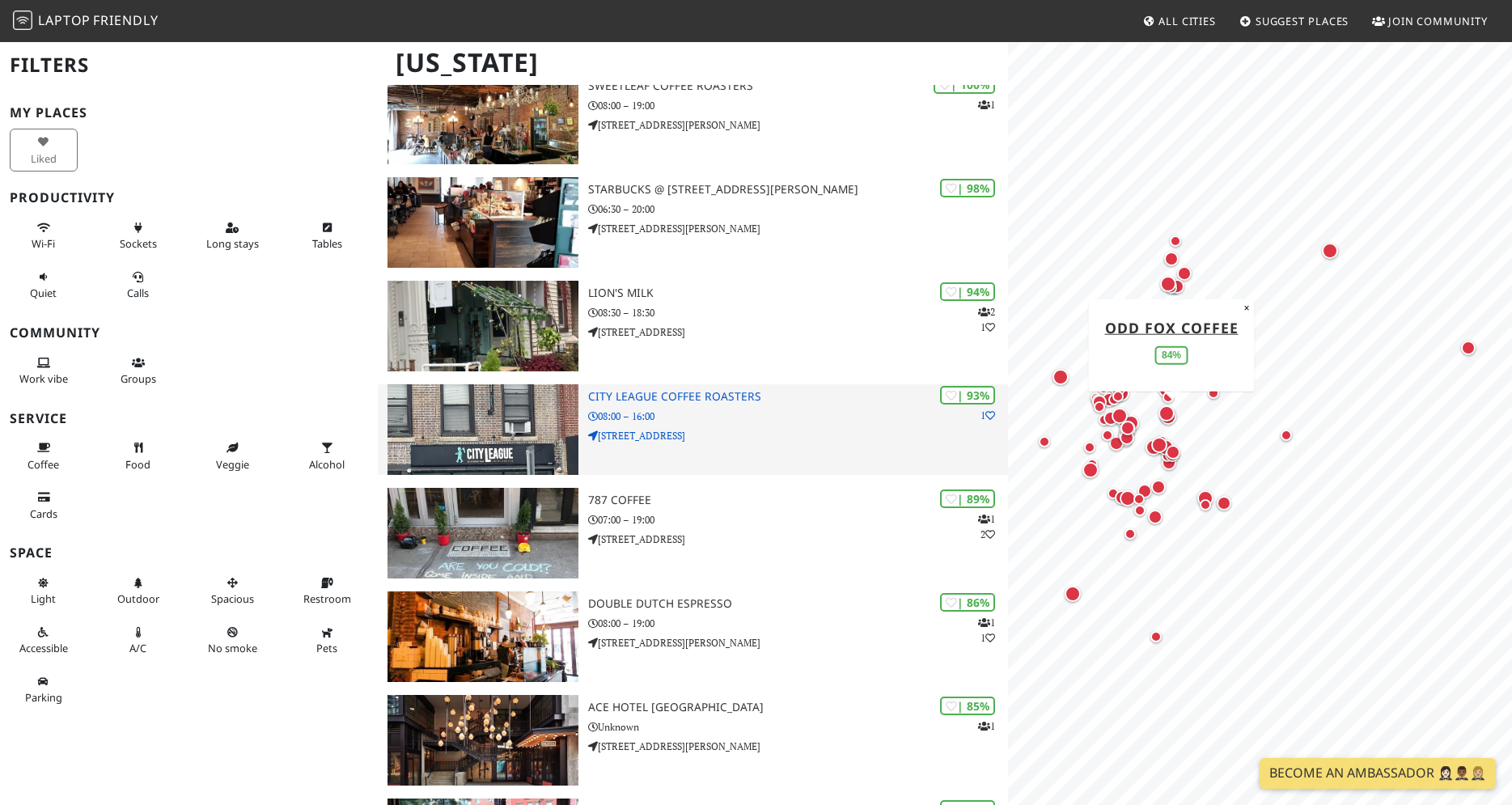
scroll to position [0, 0]
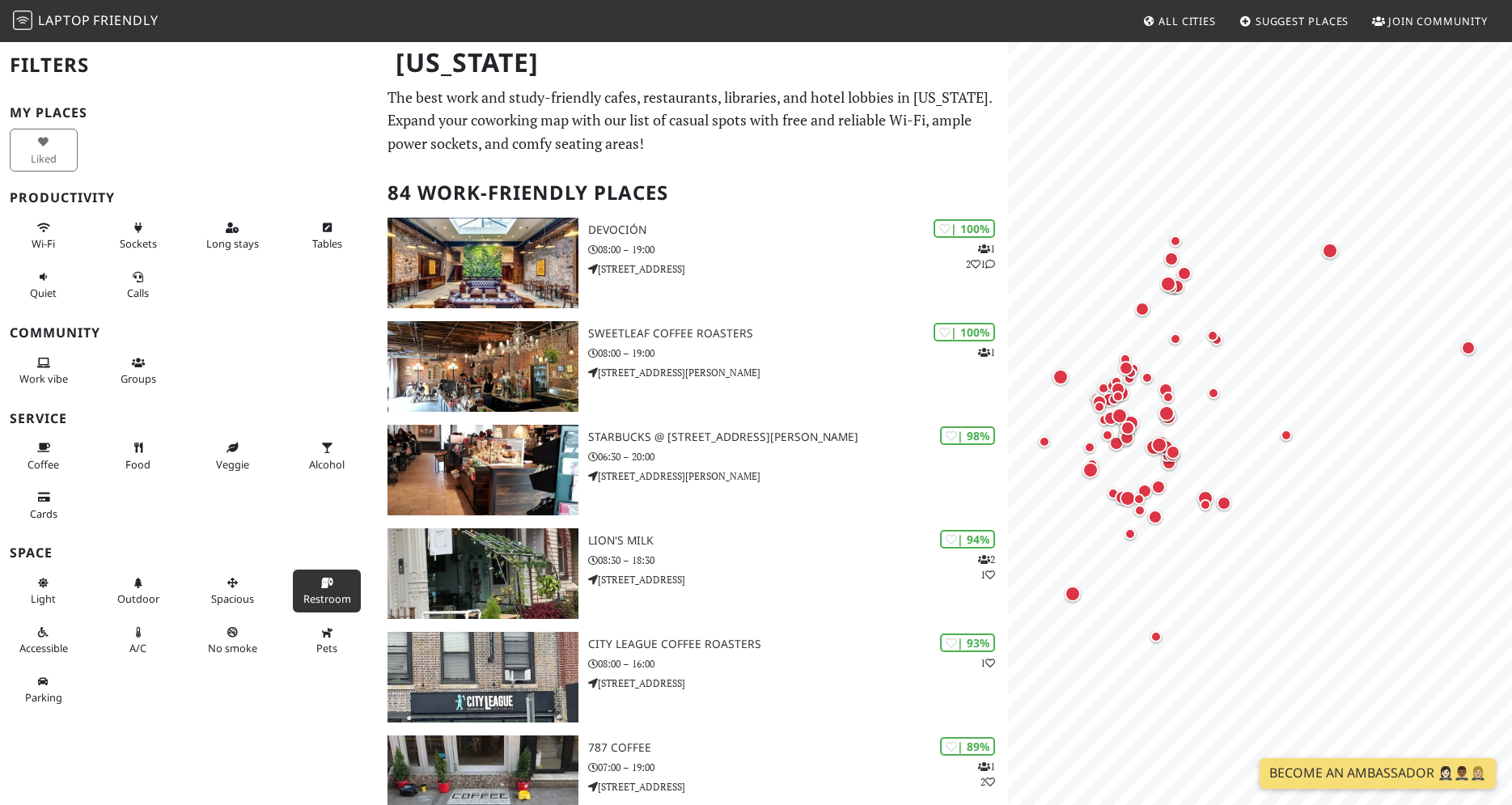
click at [334, 596] on span "Restroom" at bounding box center [327, 598] width 48 height 15
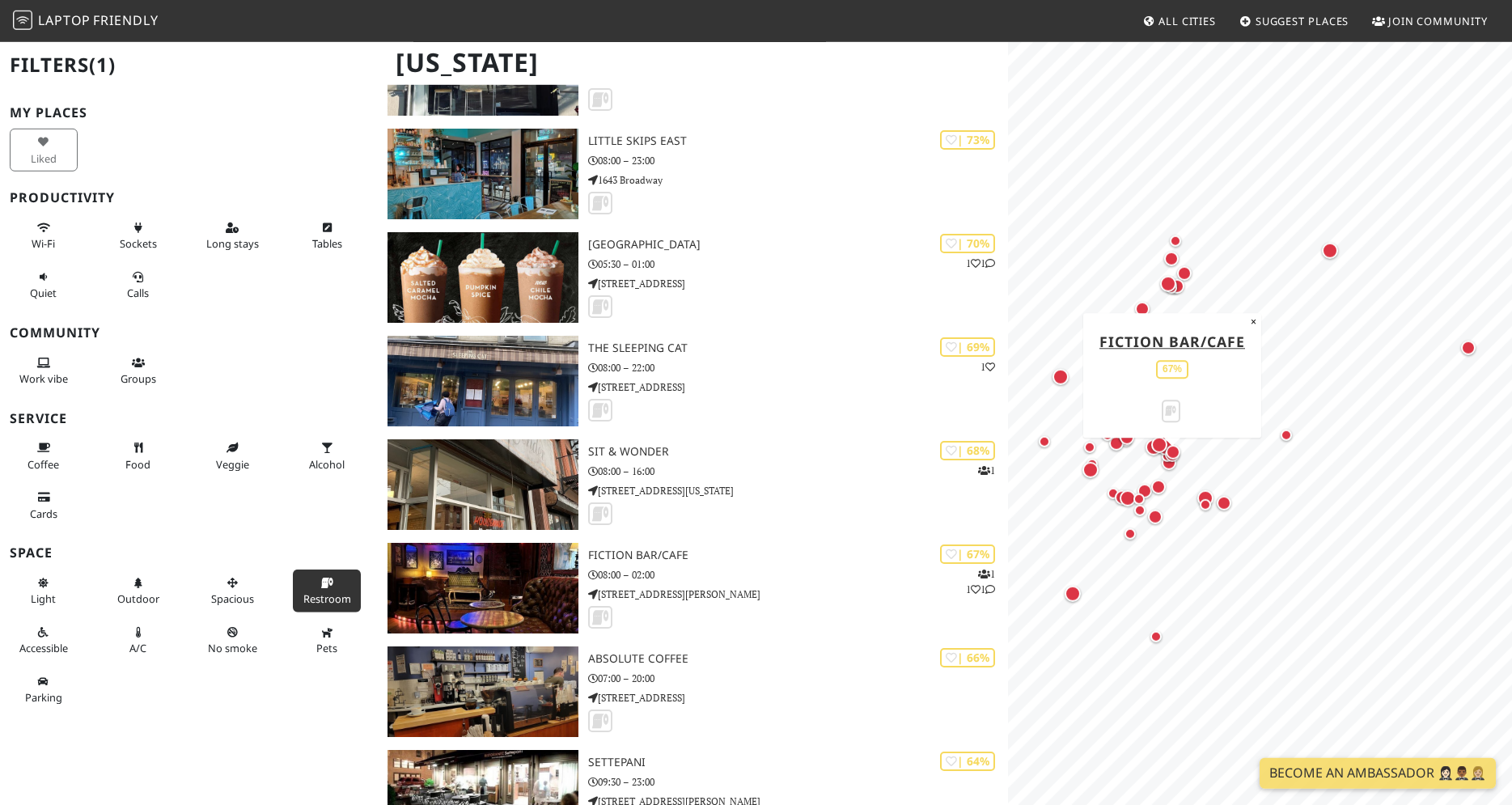
scroll to position [3960, 0]
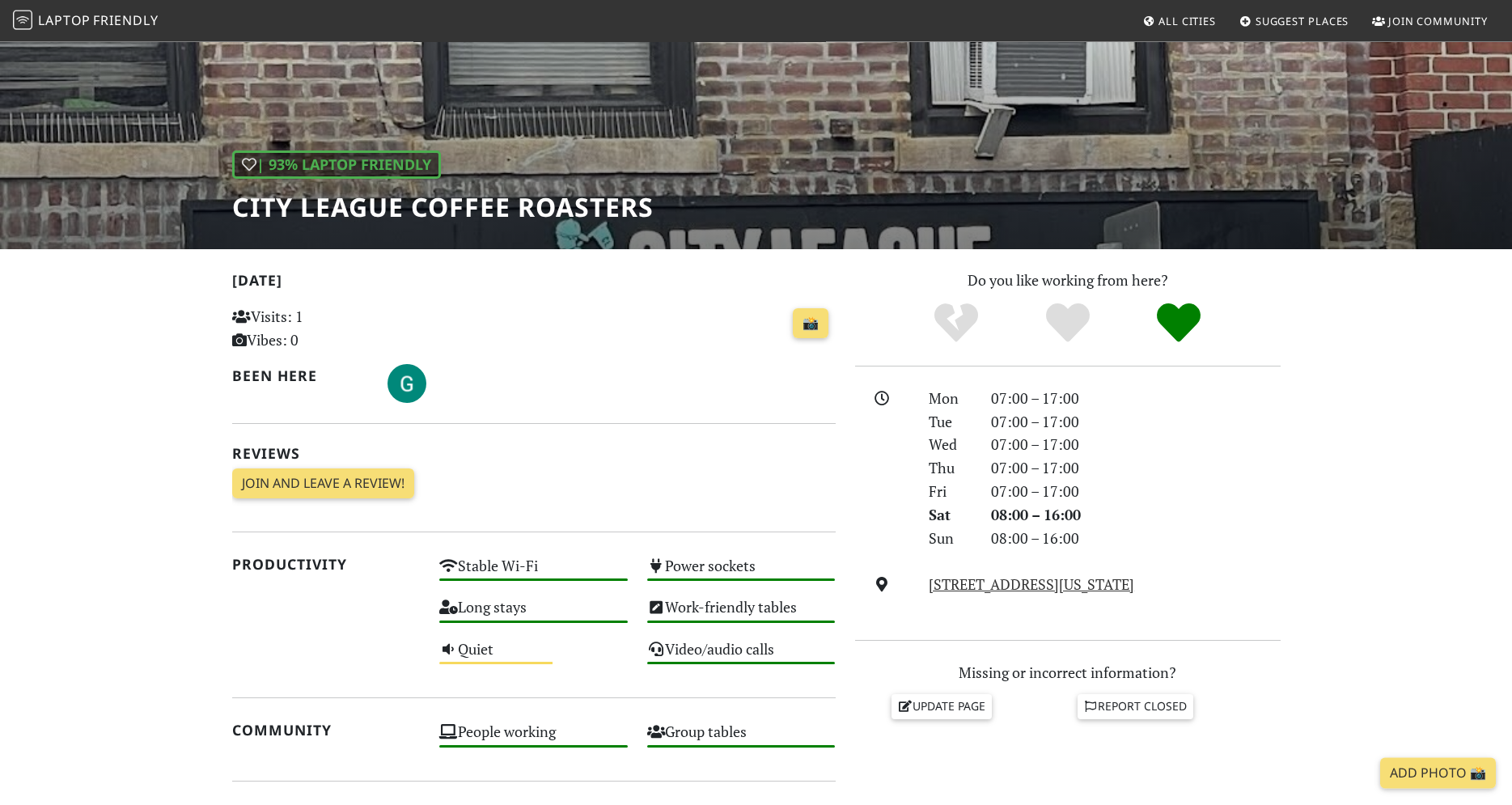
scroll to position [247, 0]
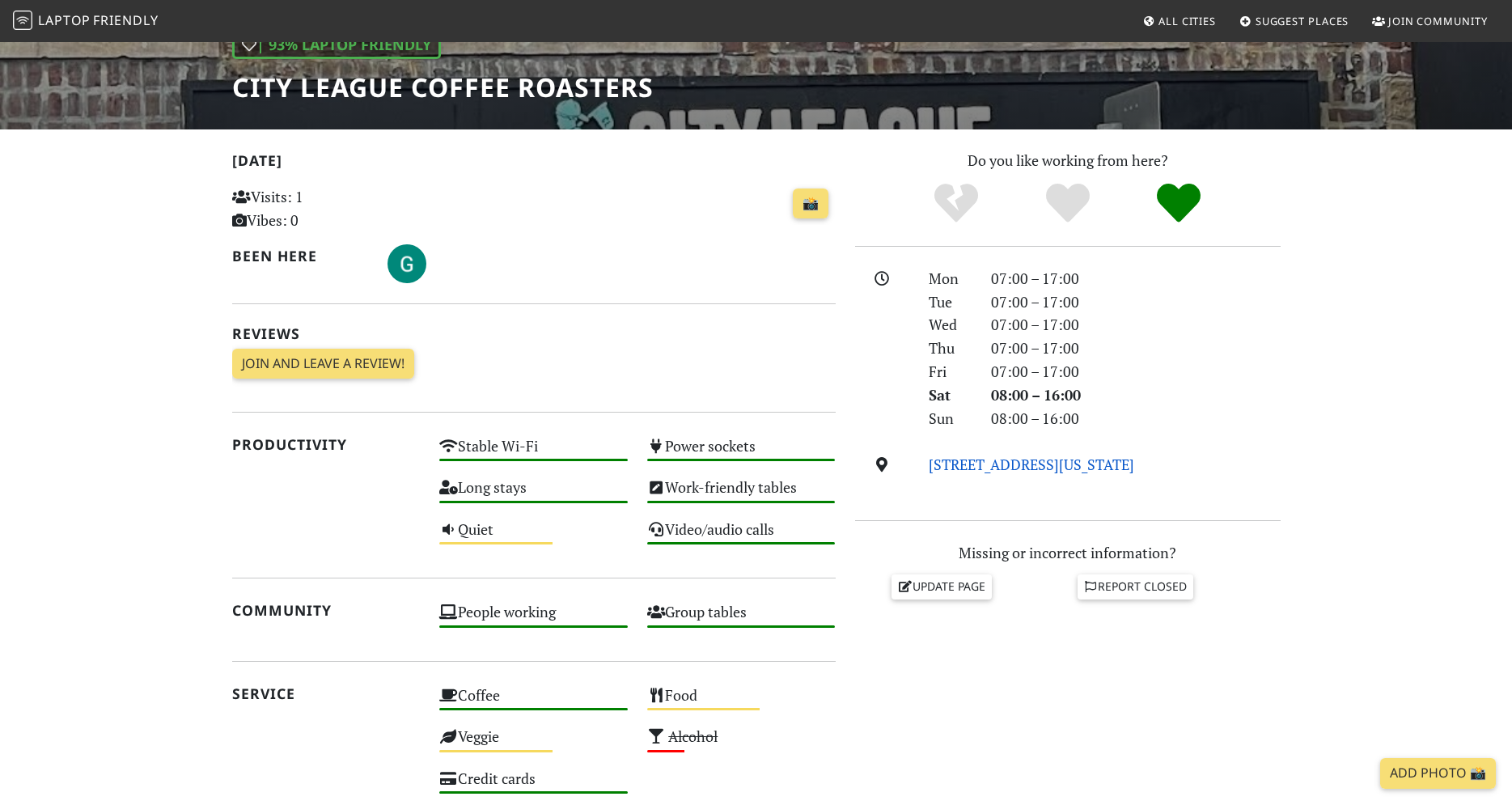
click at [1014, 460] on link "[STREET_ADDRESS][US_STATE]" at bounding box center [1031, 463] width 206 height 19
